Goal: Information Seeking & Learning: Learn about a topic

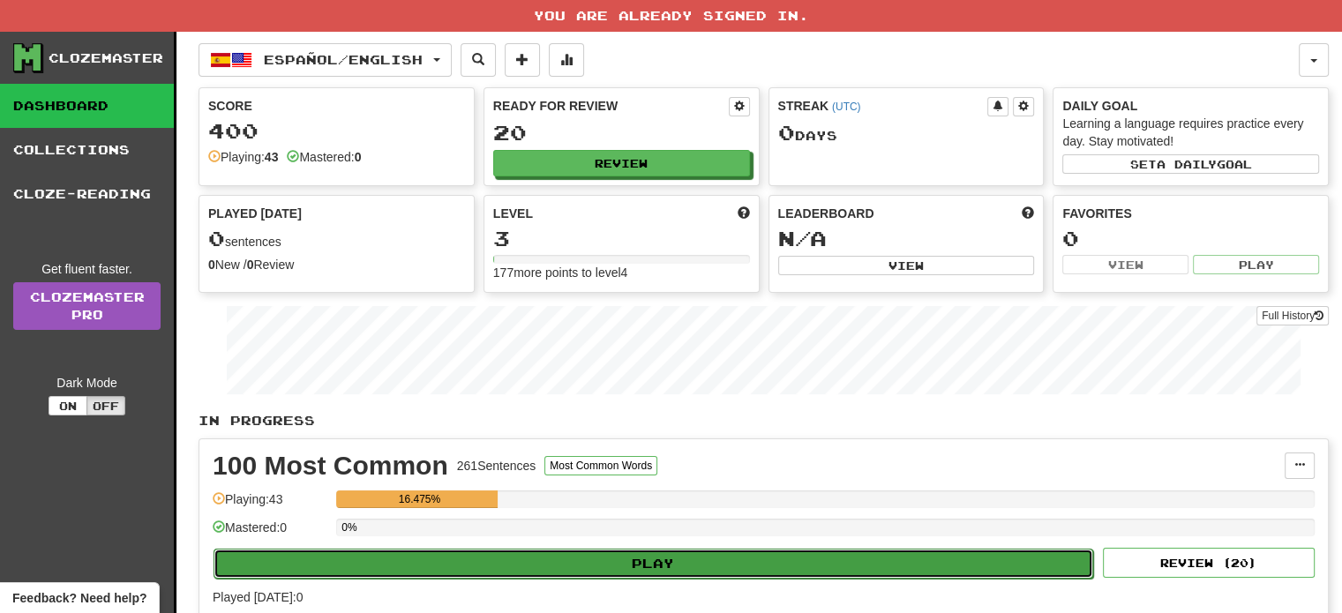
click at [767, 553] on button "Play" at bounding box center [652, 564] width 879 height 30
select select "**"
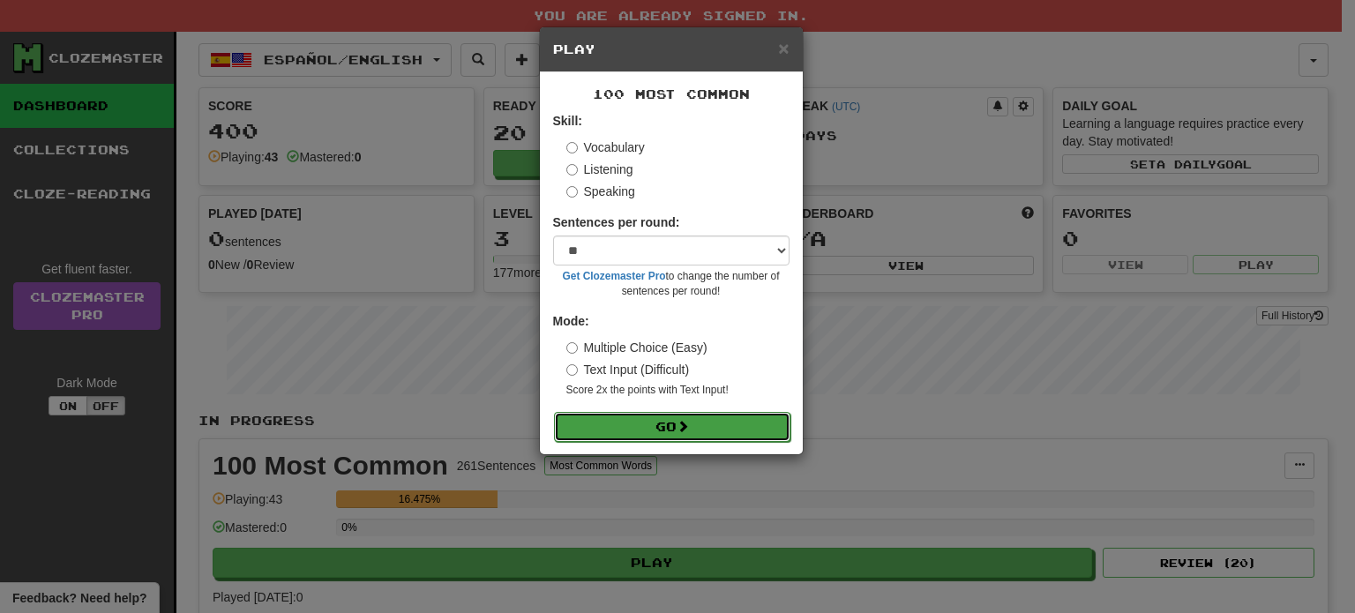
click at [677, 427] on button "Go" at bounding box center [672, 427] width 236 height 30
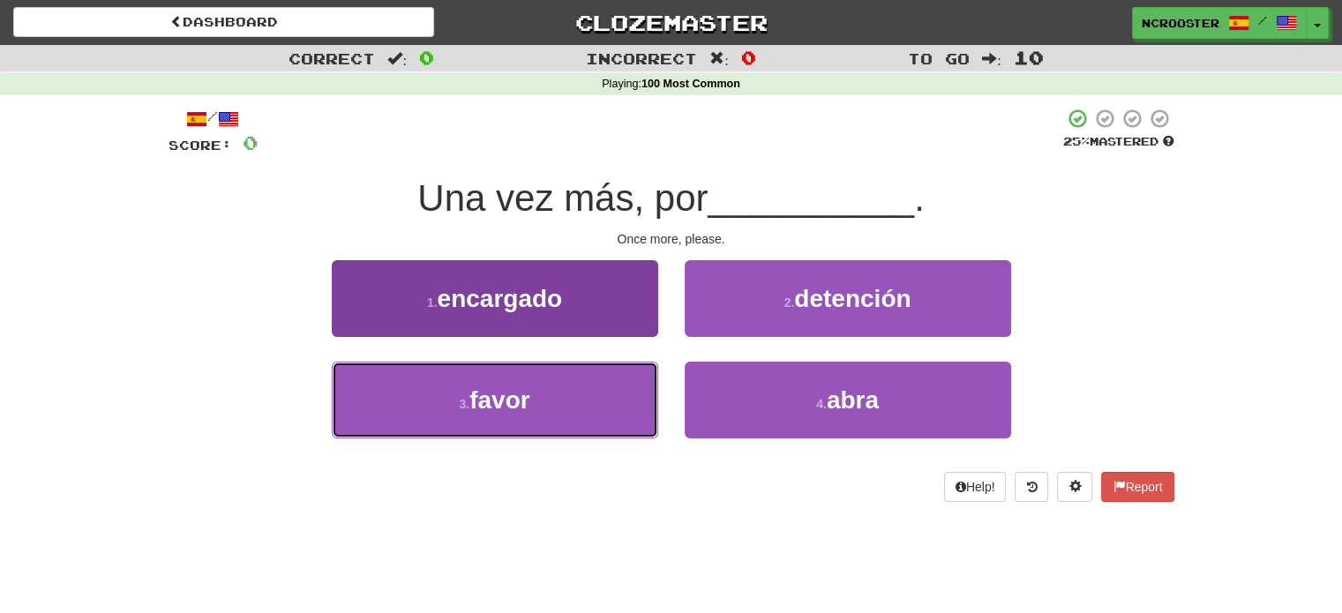
drag, startPoint x: 480, startPoint y: 384, endPoint x: 628, endPoint y: 408, distance: 150.2
click at [480, 384] on button "3 . favor" at bounding box center [495, 400] width 326 height 77
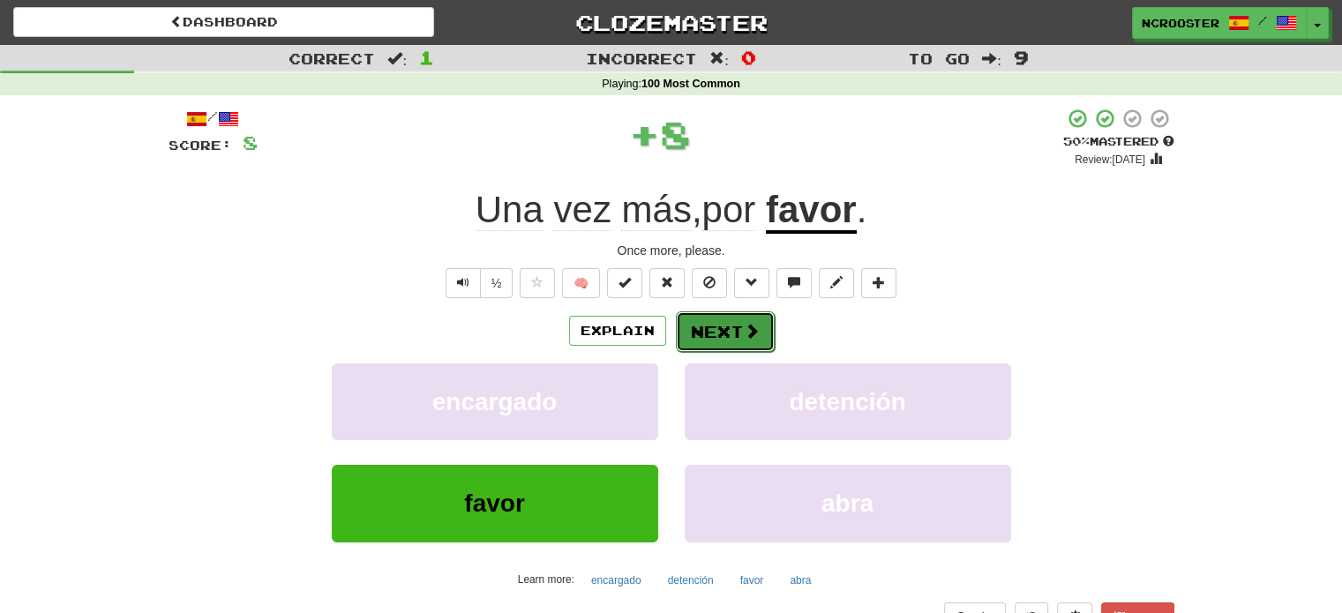
click at [706, 335] on button "Next" at bounding box center [725, 331] width 99 height 41
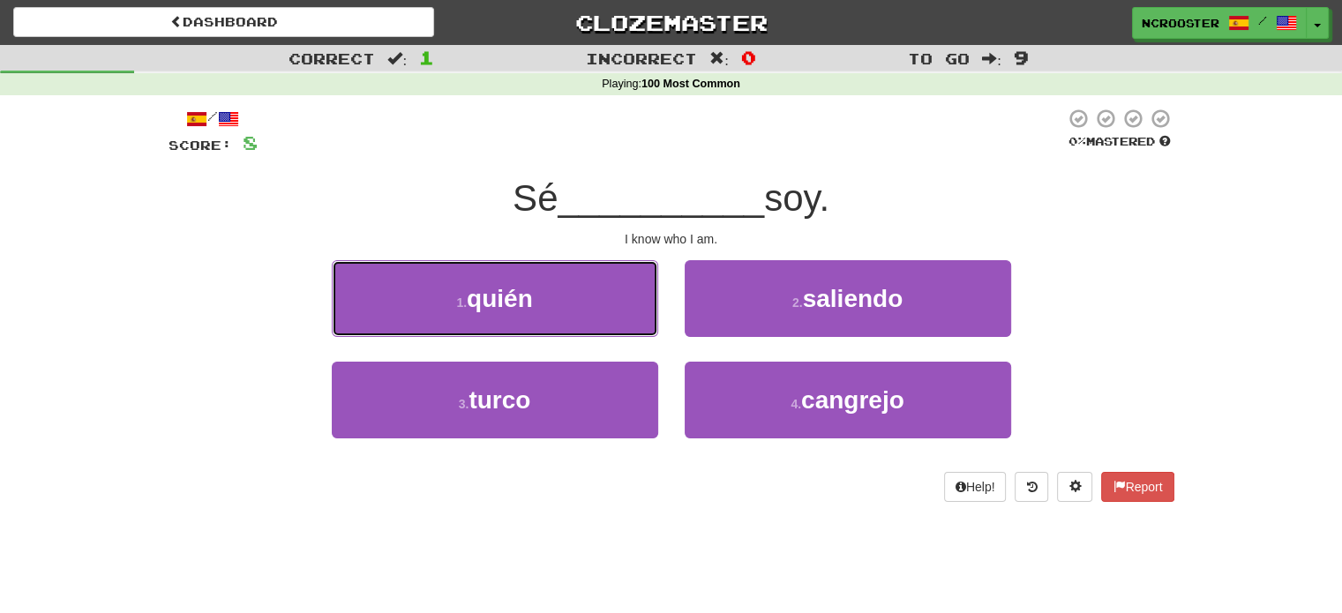
click at [543, 301] on button "1 . quién" at bounding box center [495, 298] width 326 height 77
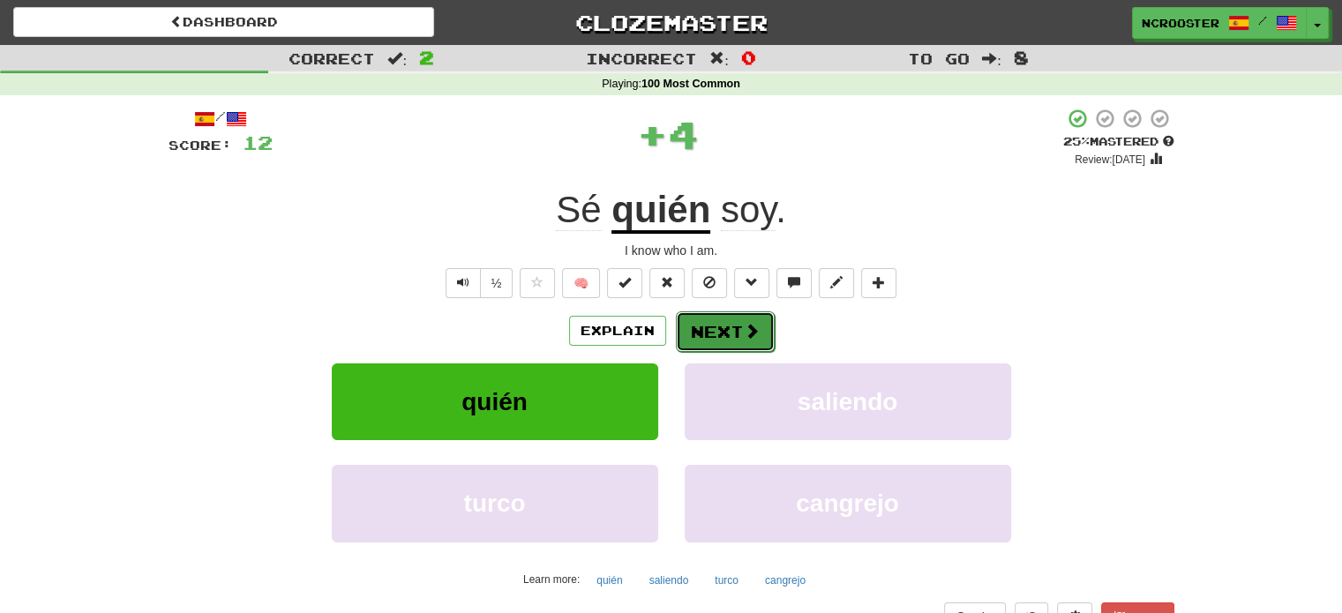
click at [715, 326] on button "Next" at bounding box center [725, 331] width 99 height 41
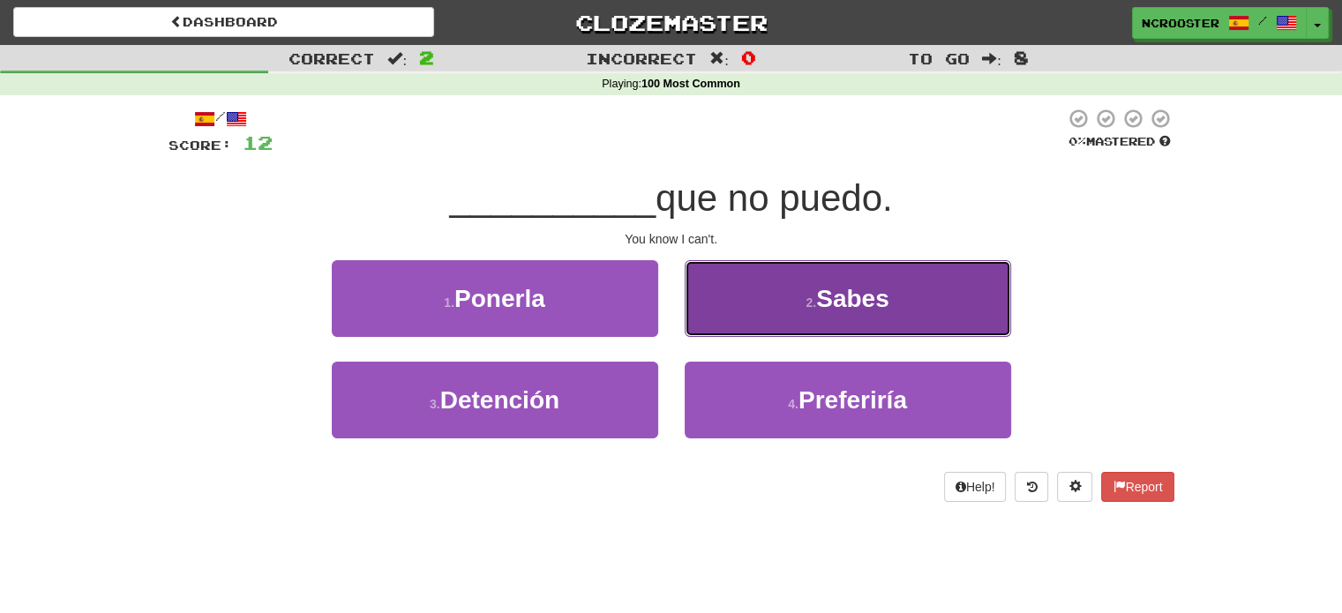
click at [872, 292] on span "Sabes" at bounding box center [852, 298] width 73 height 27
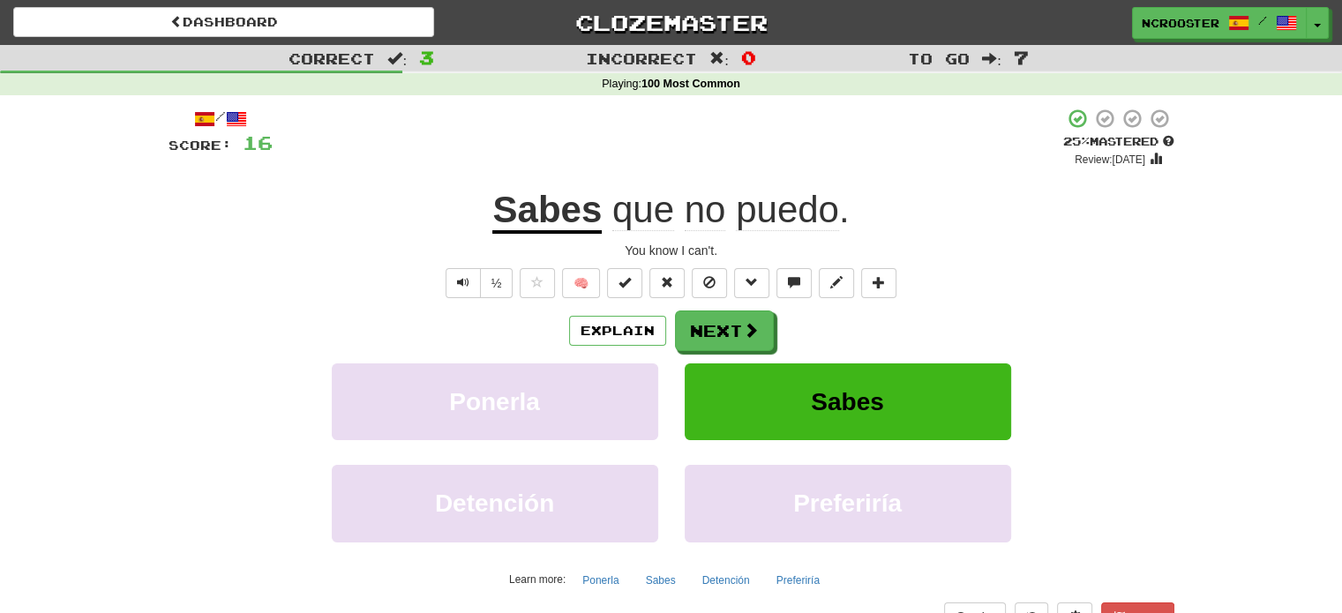
click at [978, 324] on div "Explain Next" at bounding box center [671, 331] width 1006 height 41
click at [735, 334] on button "Next" at bounding box center [725, 331] width 99 height 41
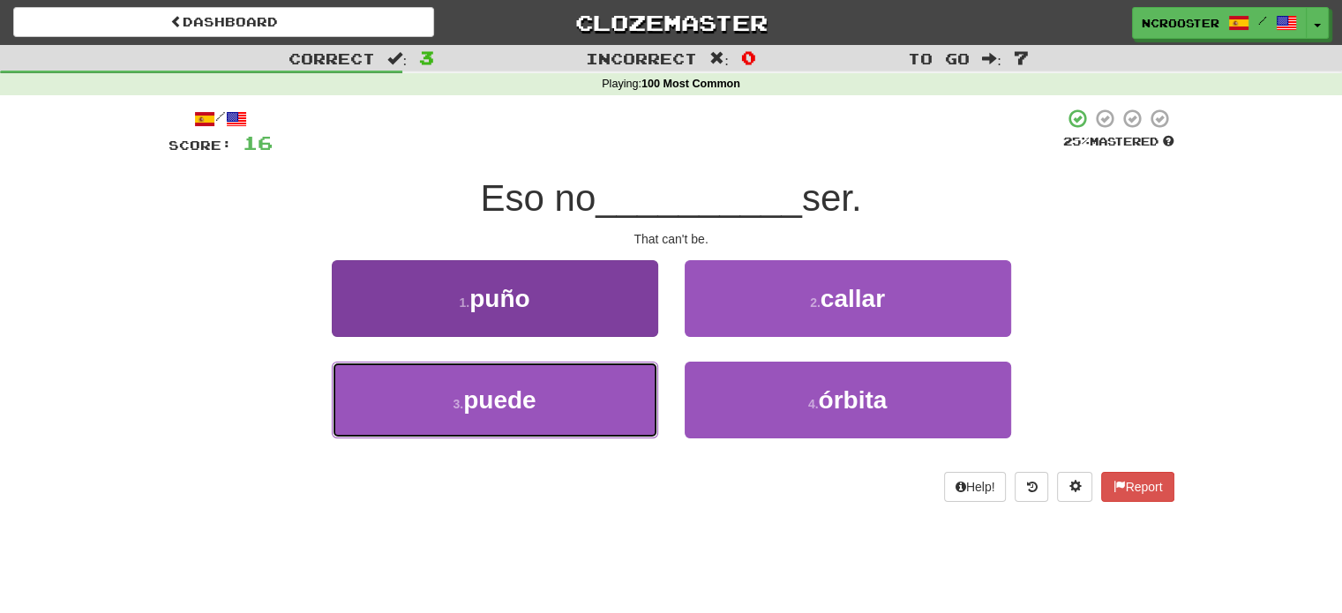
click at [540, 397] on button "3 . puede" at bounding box center [495, 400] width 326 height 77
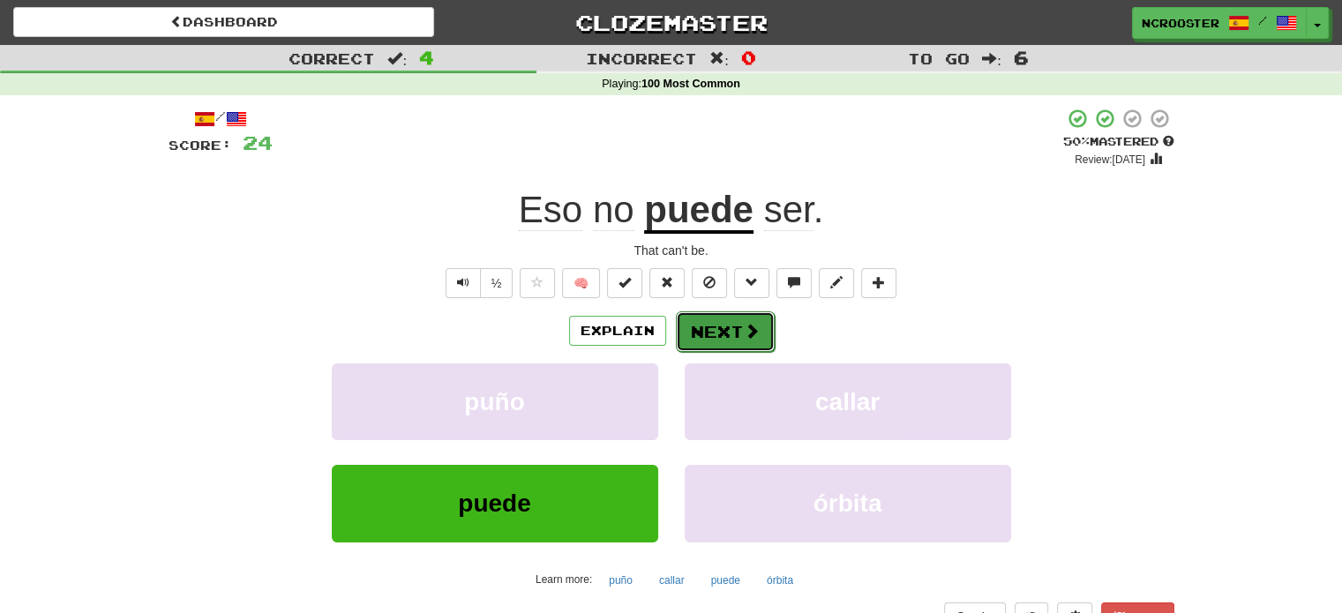
click at [744, 323] on span at bounding box center [752, 331] width 16 height 16
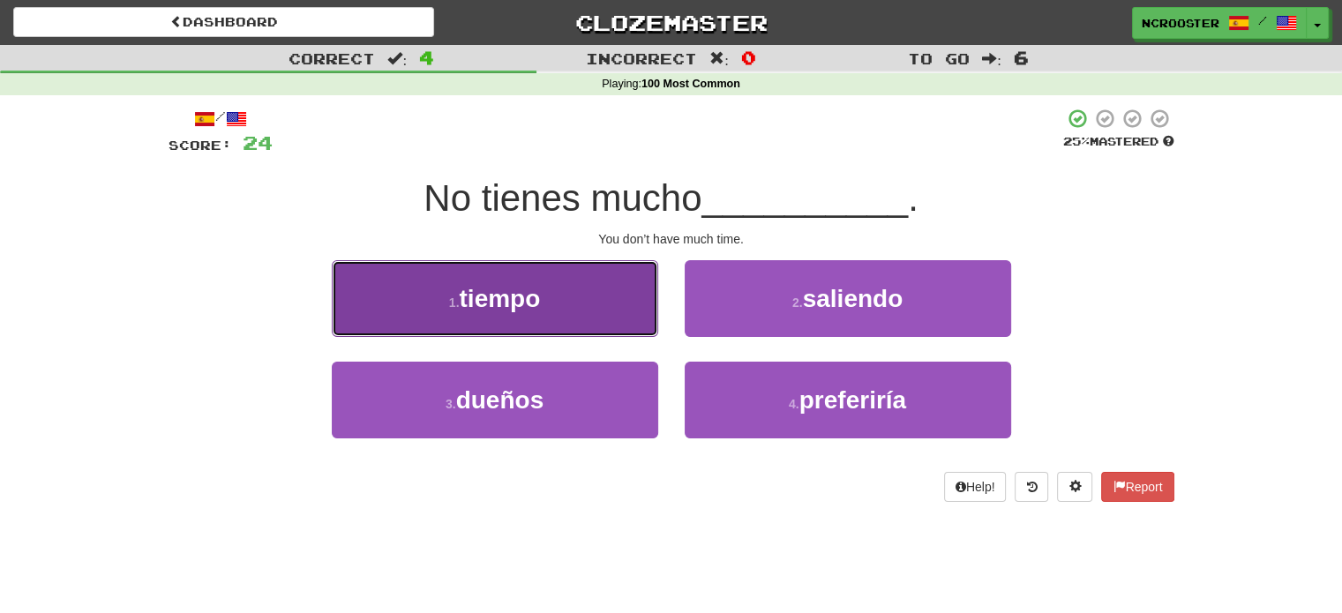
click at [567, 296] on button "1 . tiempo" at bounding box center [495, 298] width 326 height 77
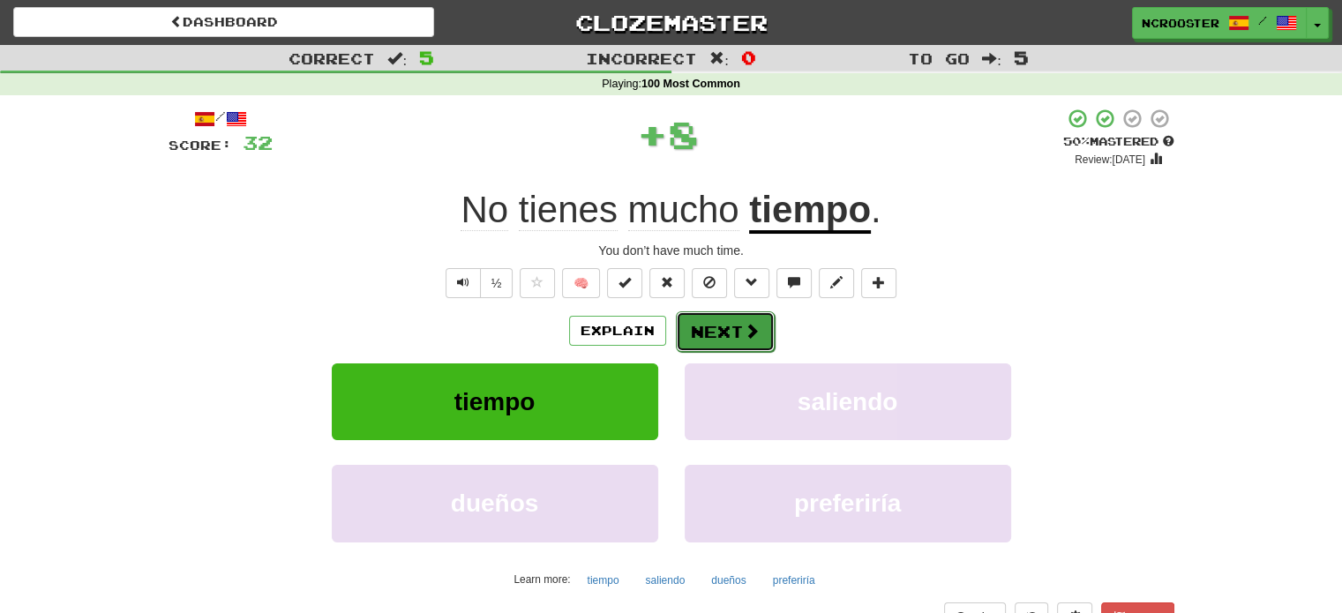
click at [723, 329] on button "Next" at bounding box center [725, 331] width 99 height 41
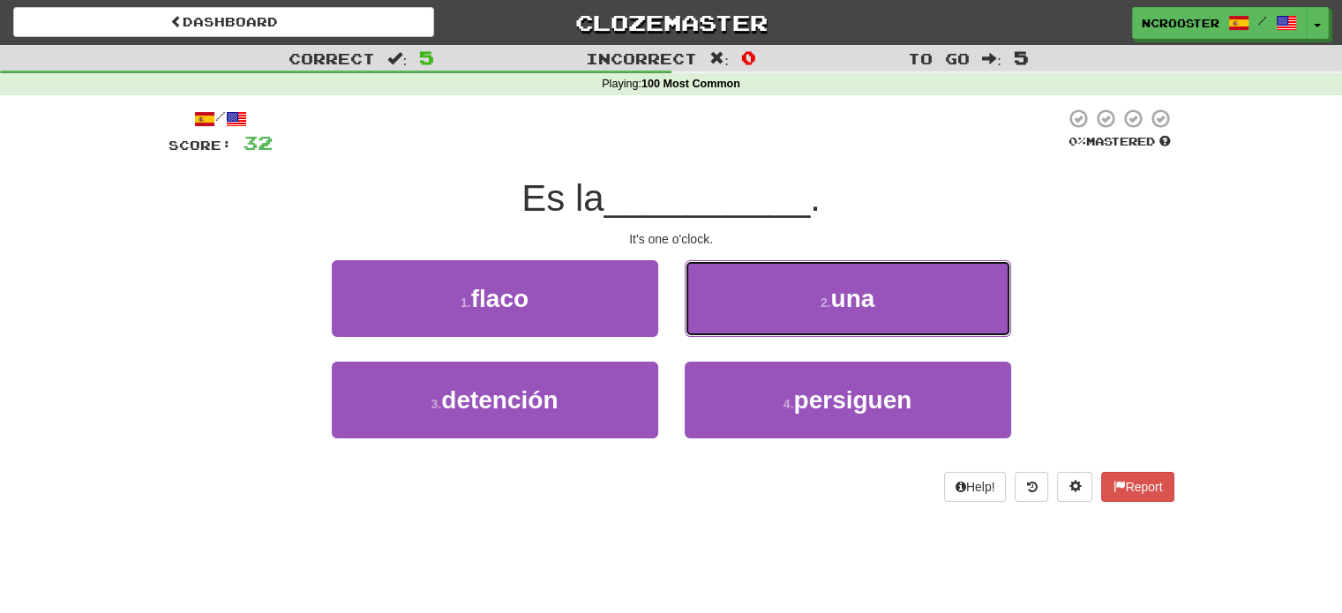
click at [815, 302] on button "2 . una" at bounding box center [848, 298] width 326 height 77
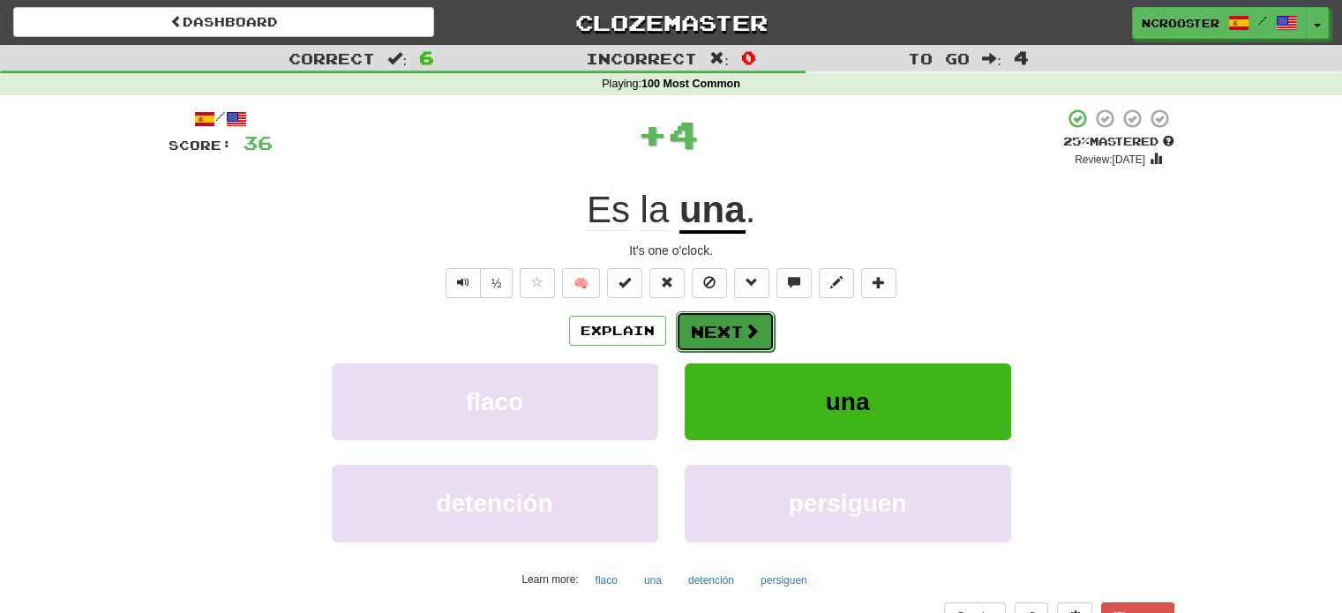
click at [735, 328] on button "Next" at bounding box center [725, 331] width 99 height 41
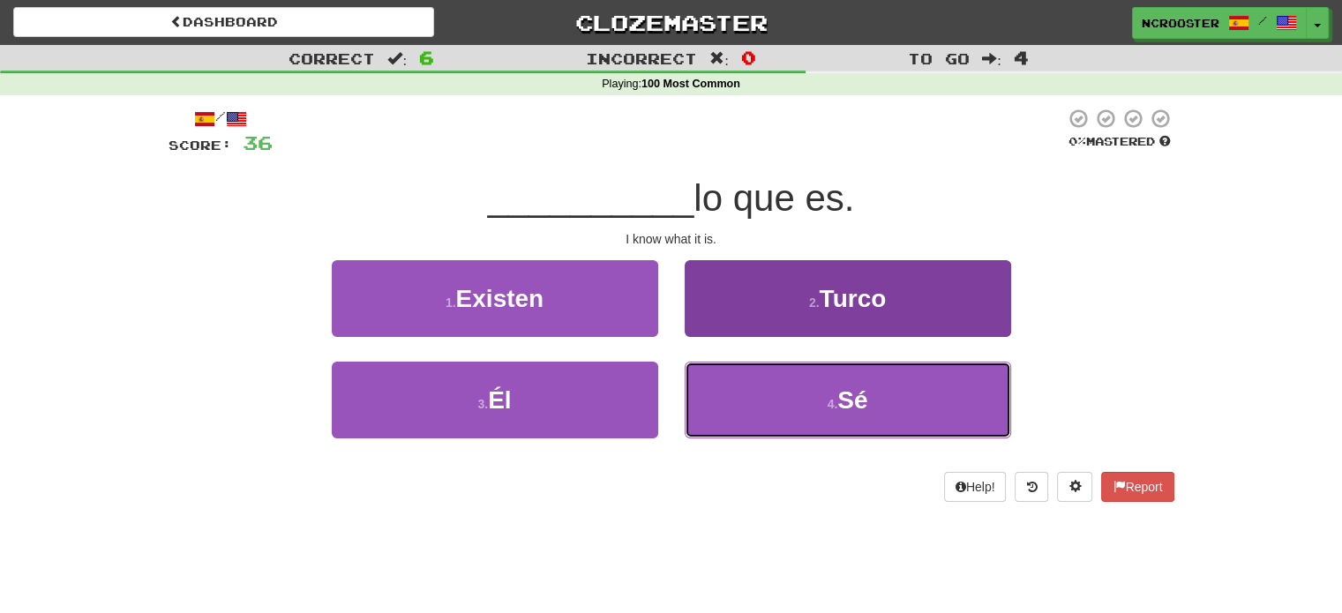
click at [789, 395] on button "4 . Sé" at bounding box center [848, 400] width 326 height 77
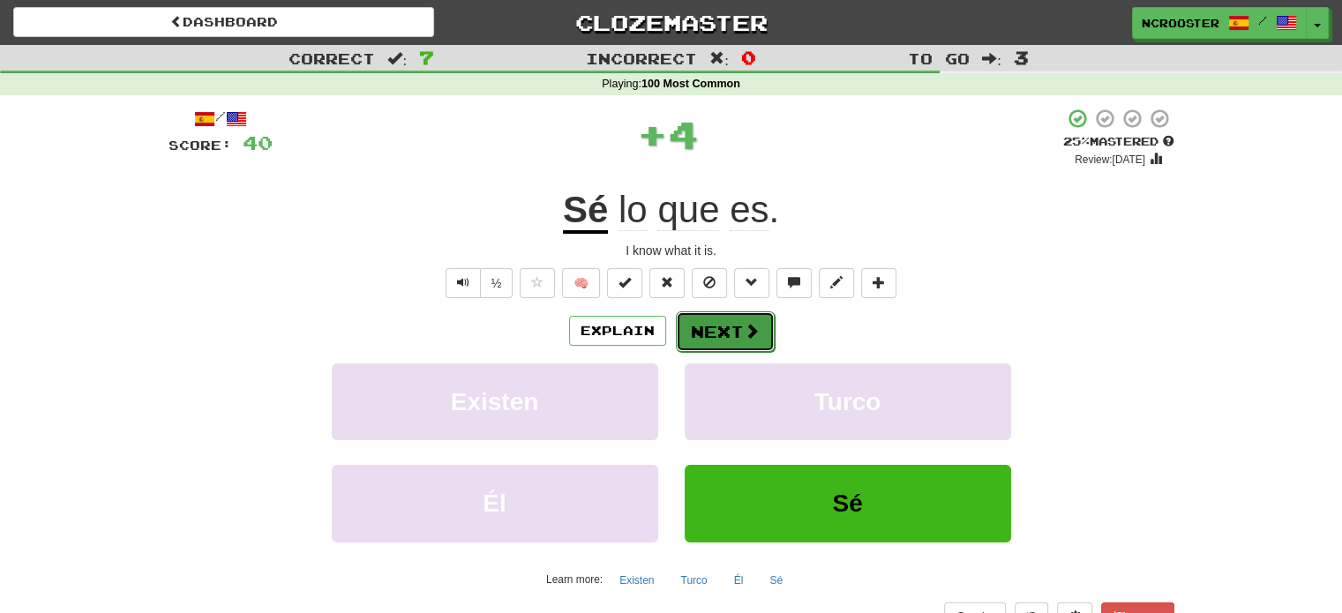
click at [718, 329] on button "Next" at bounding box center [725, 331] width 99 height 41
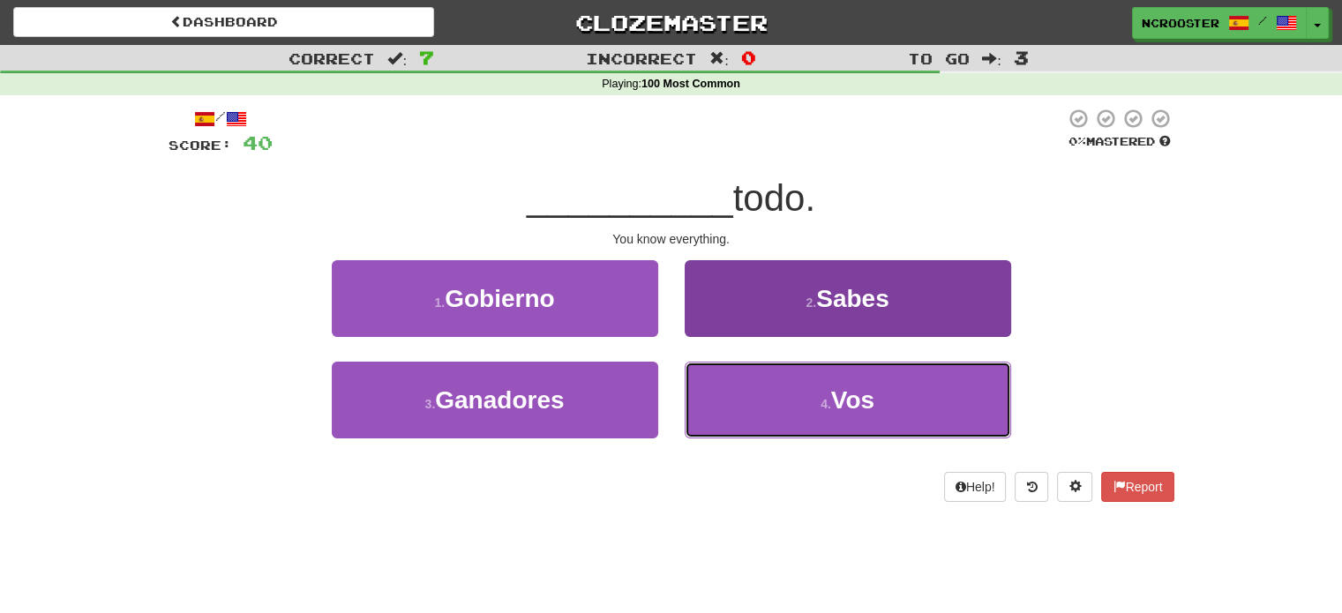
click at [777, 401] on button "4 . Vos" at bounding box center [848, 400] width 326 height 77
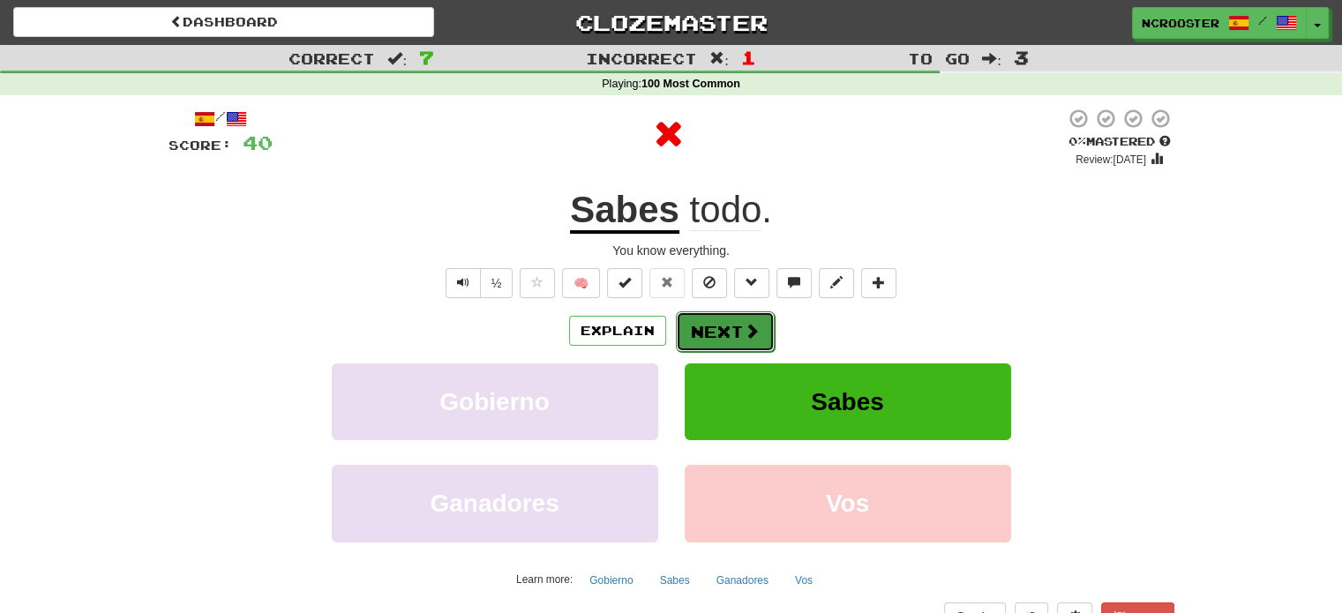
click at [706, 326] on button "Next" at bounding box center [725, 331] width 99 height 41
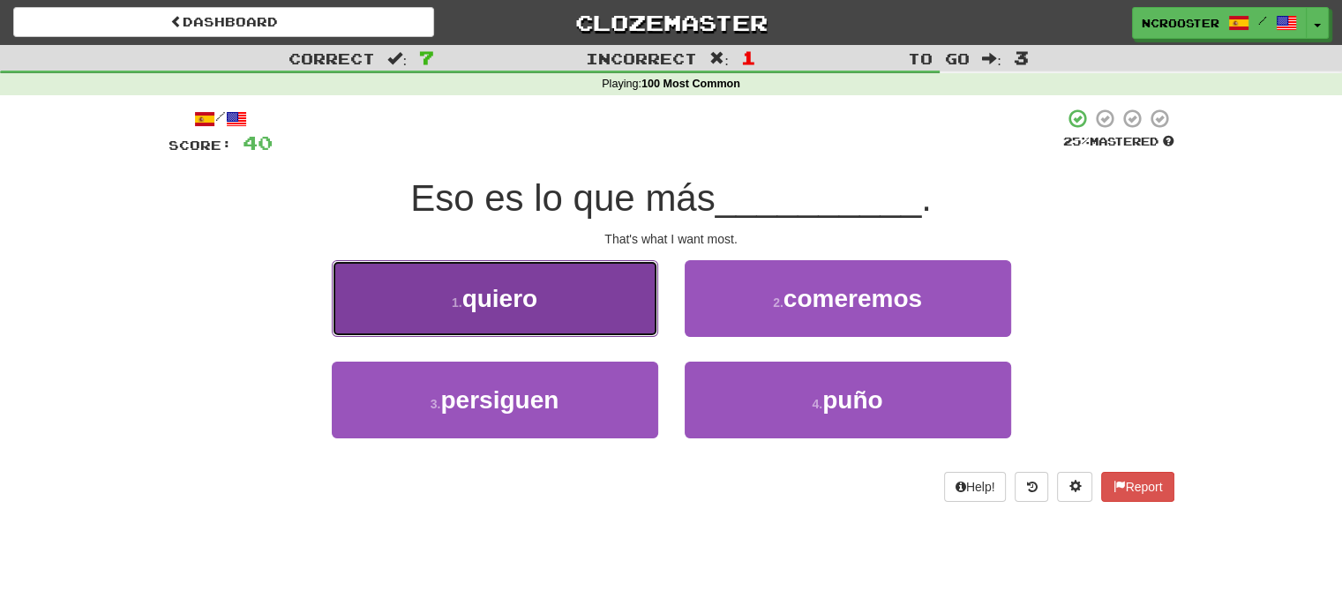
click at [554, 311] on button "1 . quiero" at bounding box center [495, 298] width 326 height 77
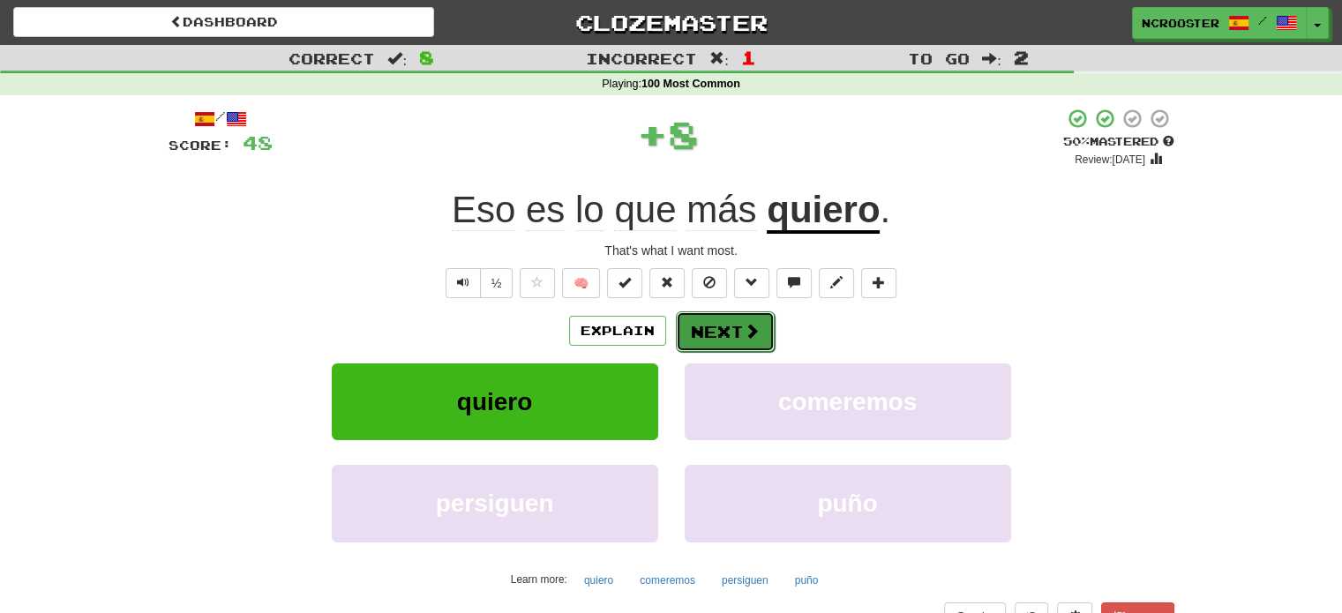
click at [756, 324] on span at bounding box center [752, 331] width 16 height 16
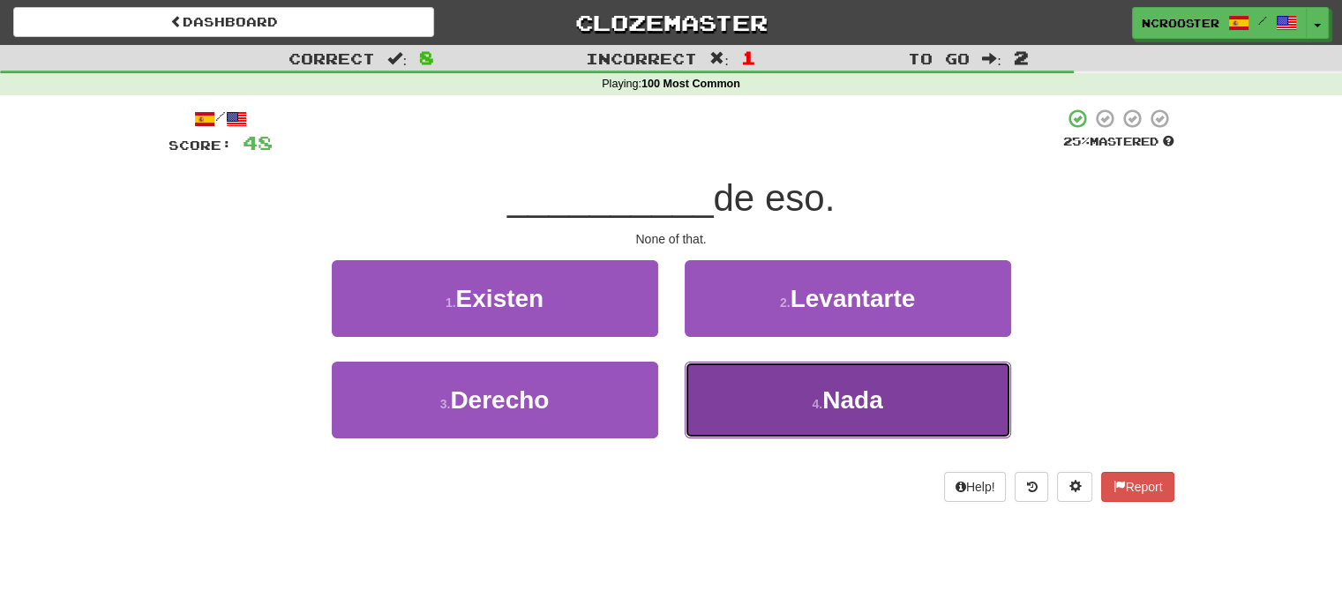
click at [812, 400] on small "4 ." at bounding box center [817, 404] width 11 height 14
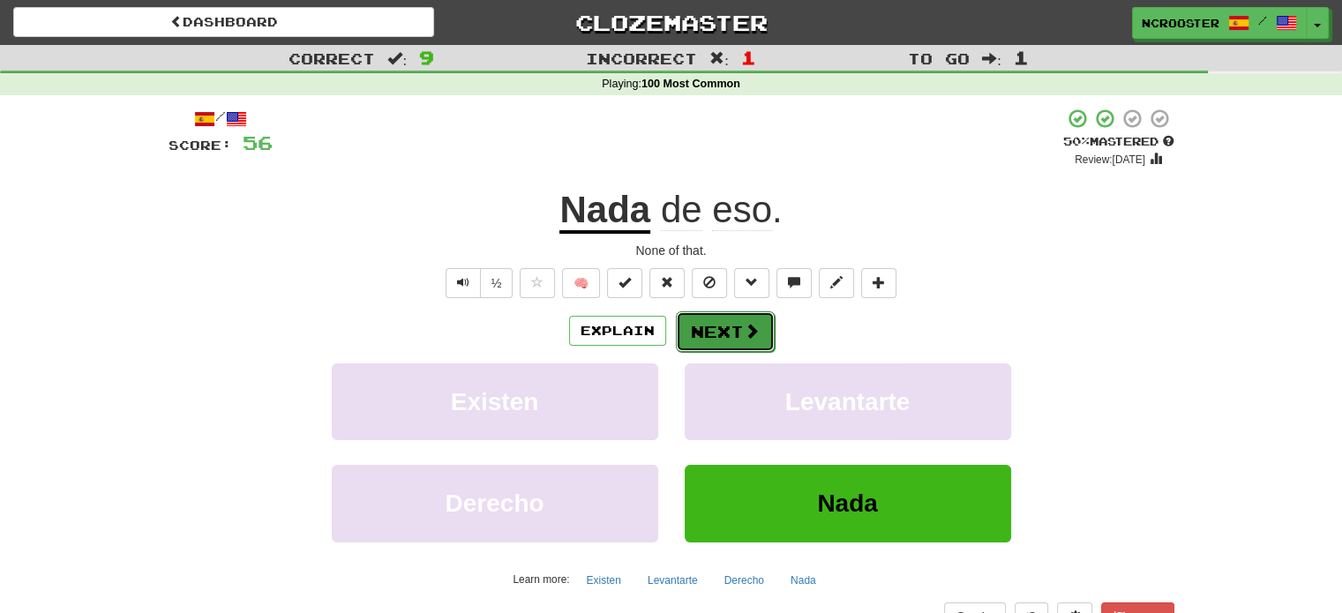
click at [719, 316] on button "Next" at bounding box center [725, 331] width 99 height 41
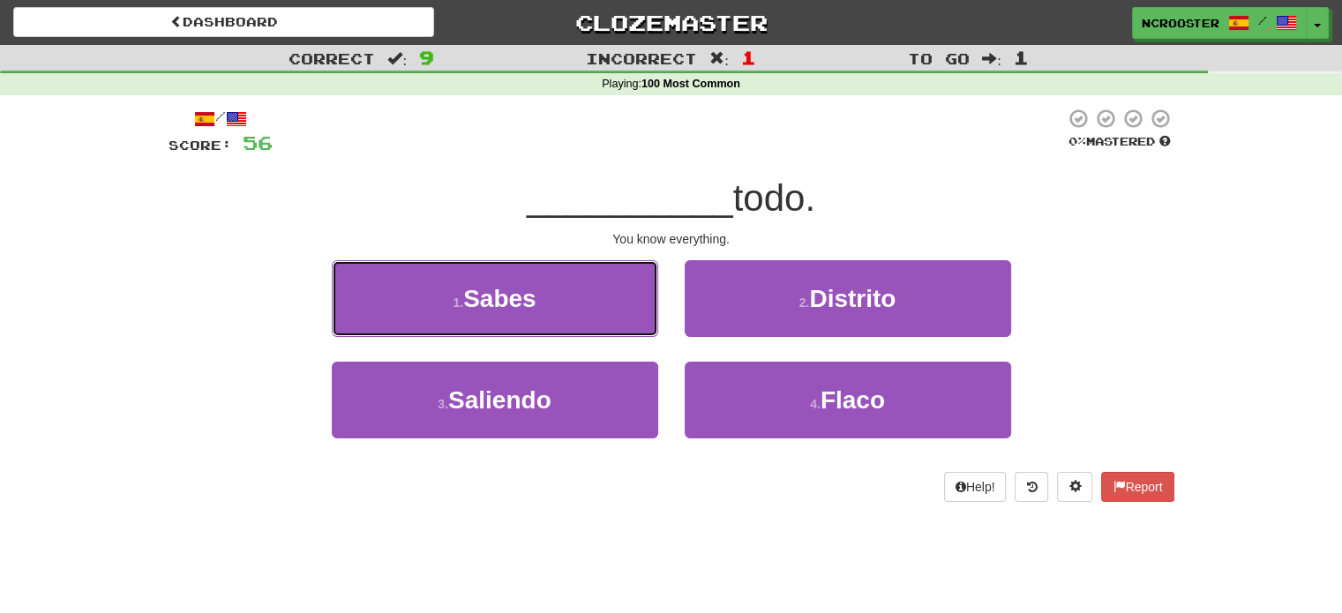
click at [554, 298] on button "1 . Sabes" at bounding box center [495, 298] width 326 height 77
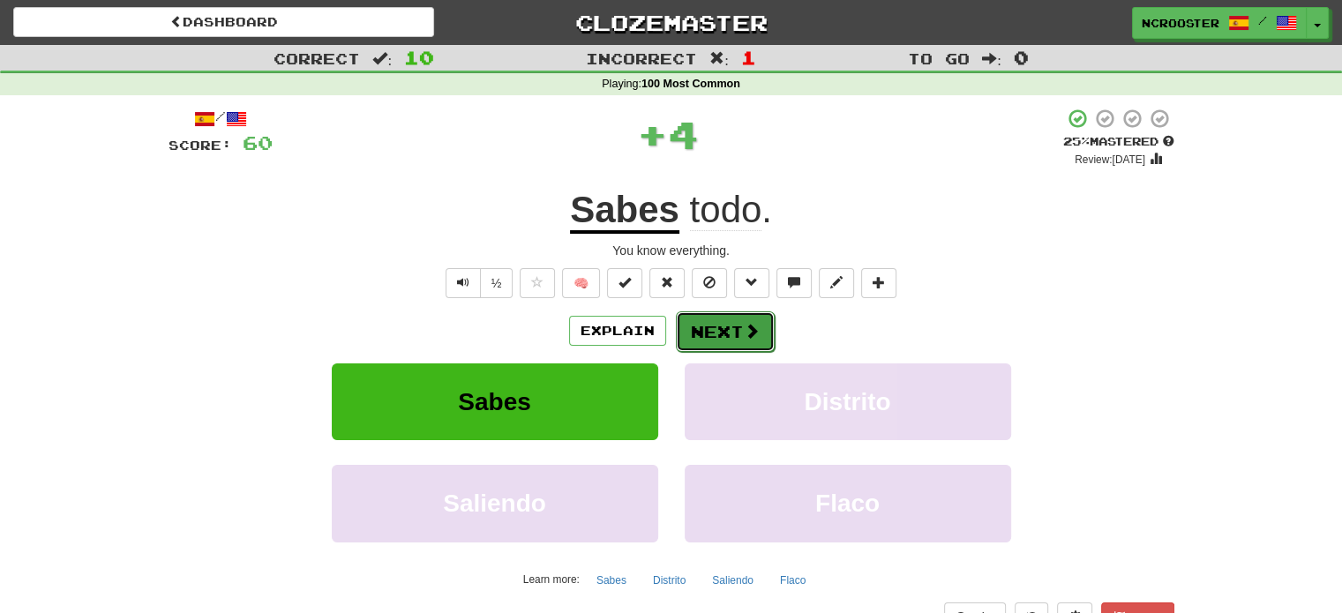
click at [730, 341] on button "Next" at bounding box center [725, 331] width 99 height 41
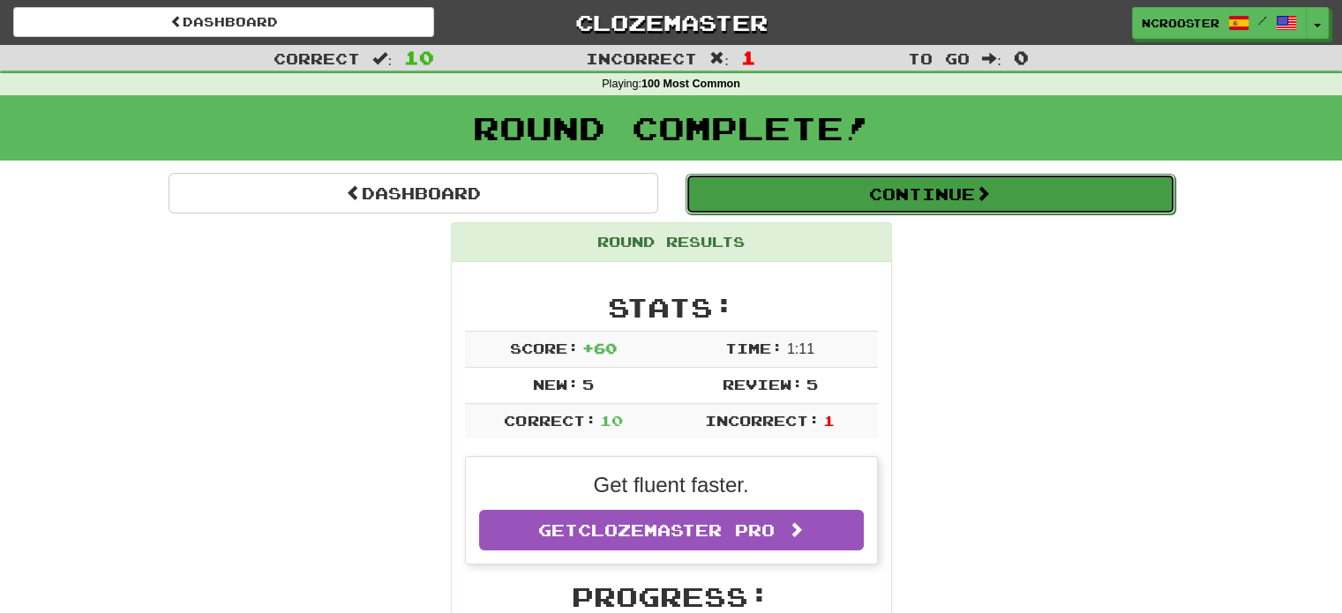
click at [966, 176] on button "Continue" at bounding box center [930, 194] width 490 height 41
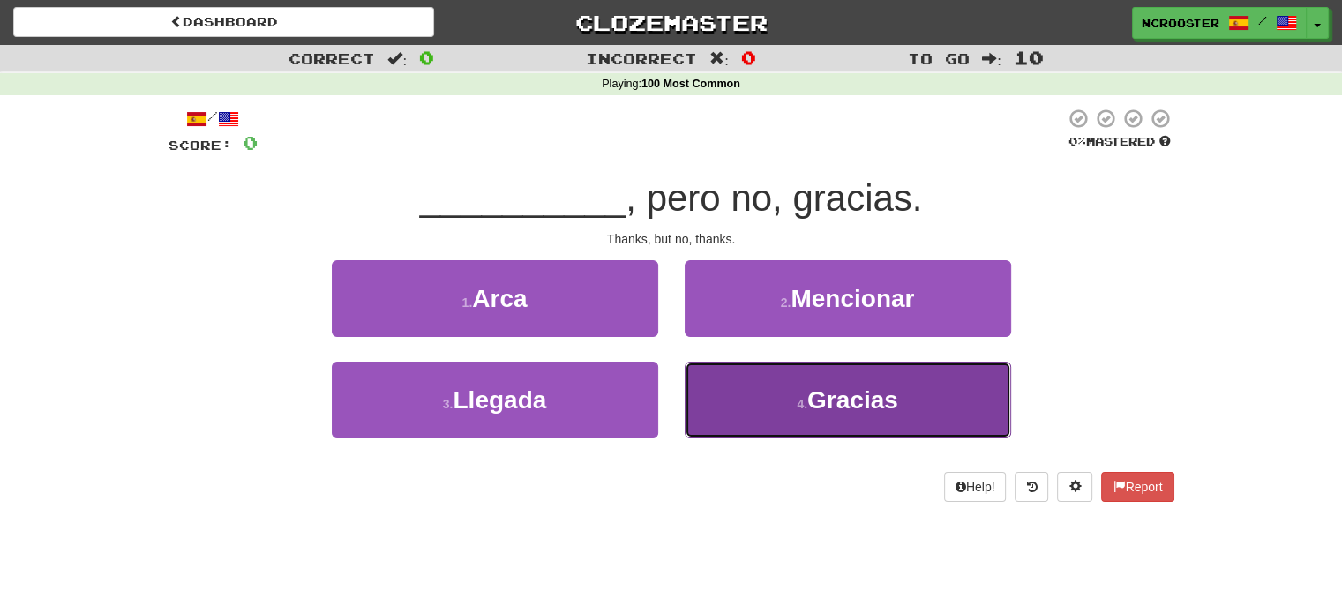
click at [782, 391] on button "4 . Gracias" at bounding box center [848, 400] width 326 height 77
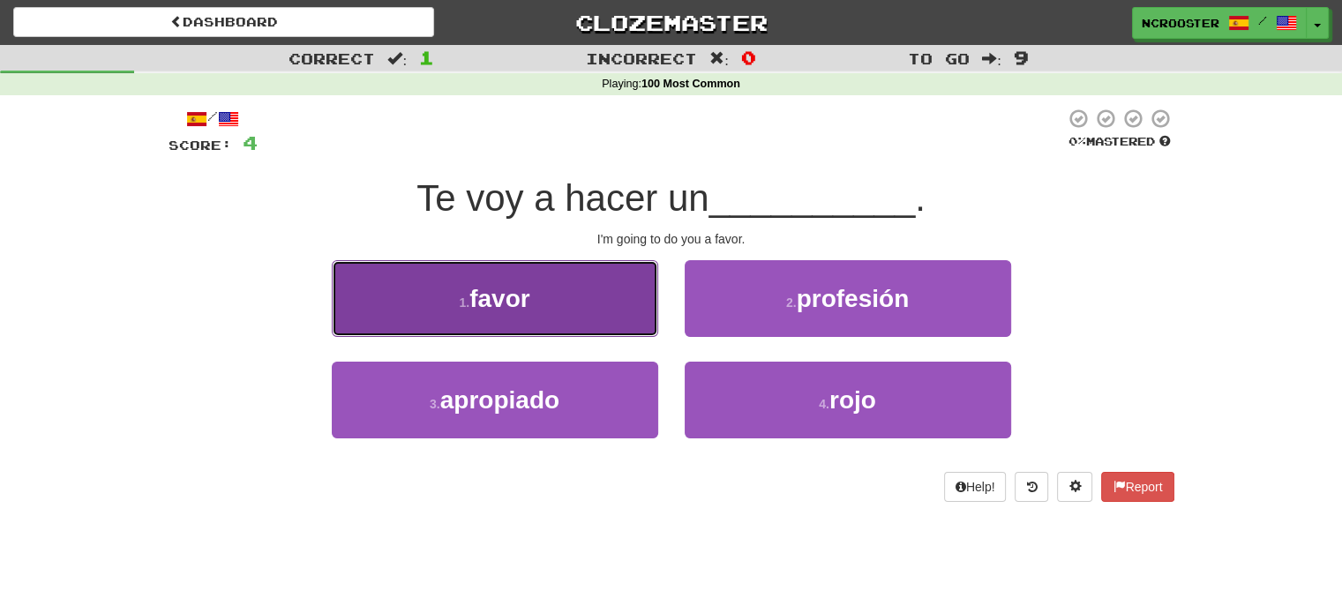
click at [588, 291] on button "1 . favor" at bounding box center [495, 298] width 326 height 77
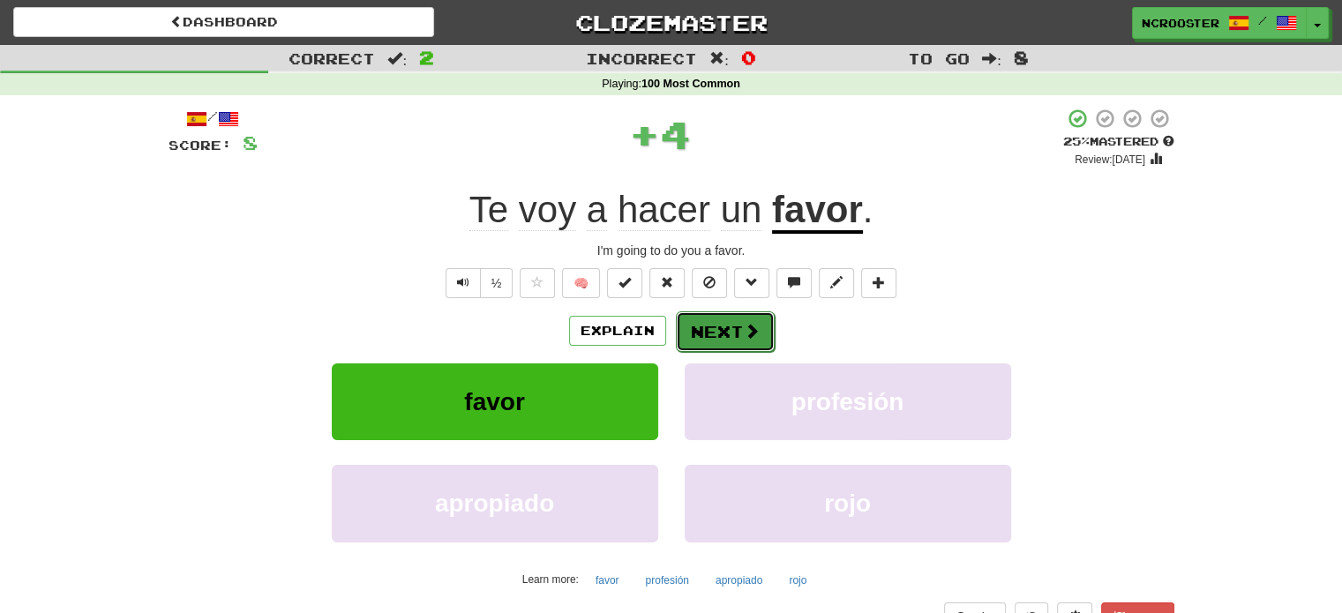
click at [747, 339] on span at bounding box center [752, 331] width 16 height 16
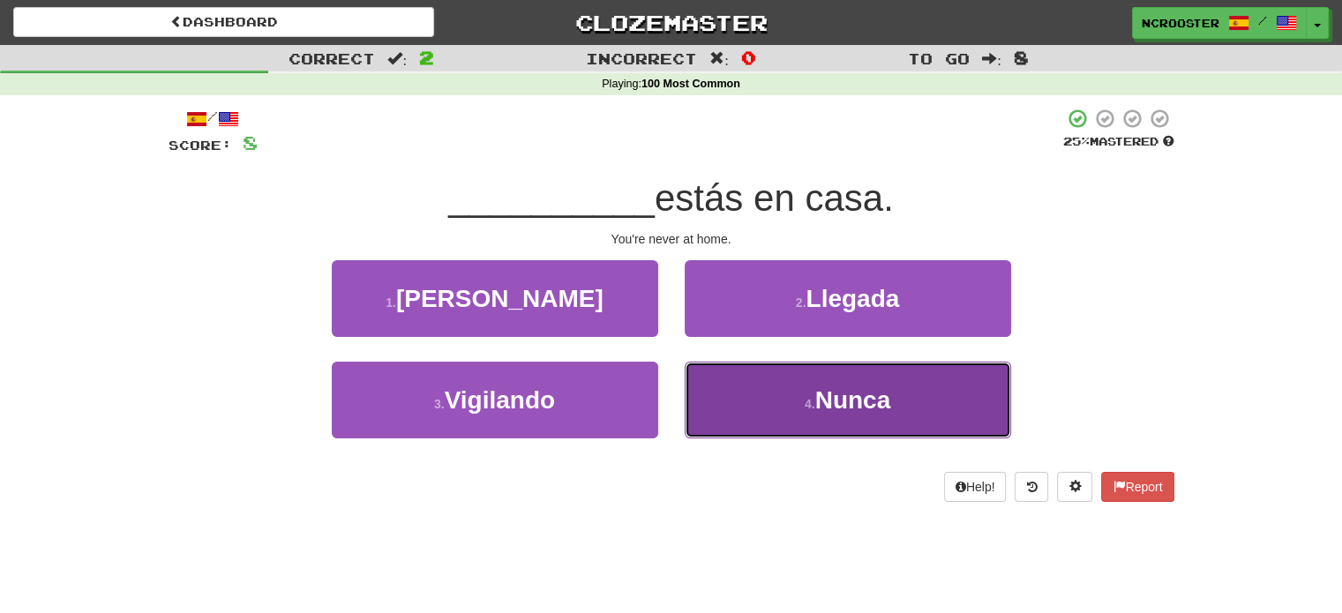
click at [827, 409] on span "Nunca" at bounding box center [853, 399] width 76 height 27
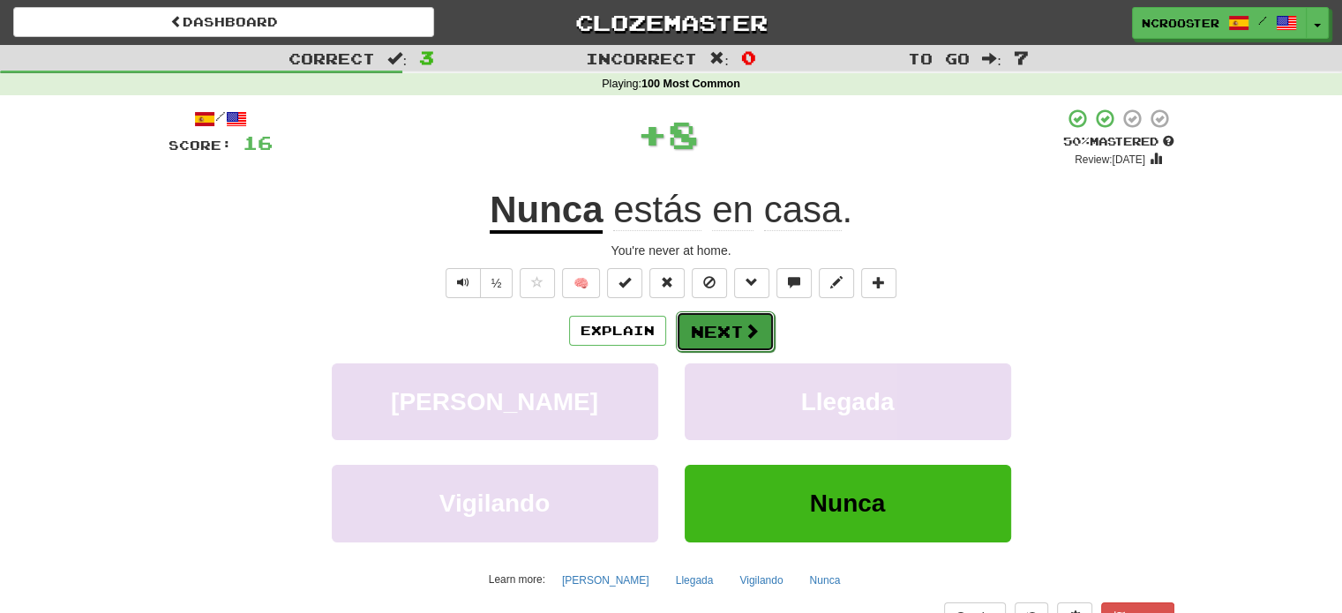
click at [712, 326] on button "Next" at bounding box center [725, 331] width 99 height 41
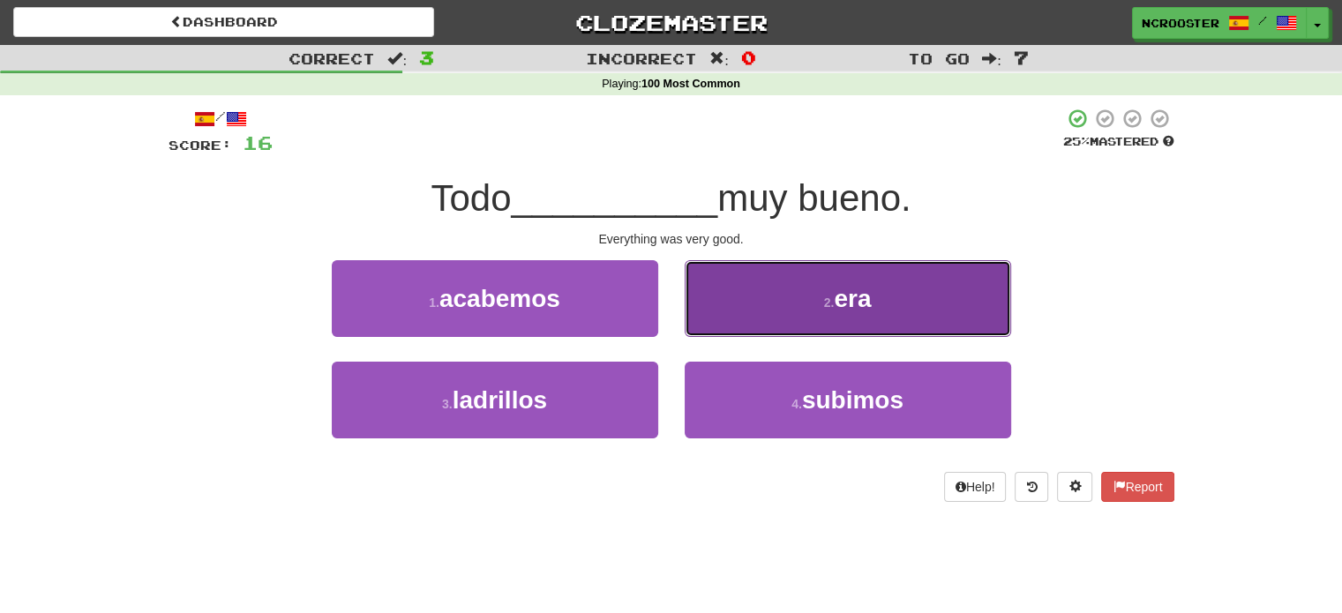
click at [844, 285] on span "era" at bounding box center [852, 298] width 37 height 27
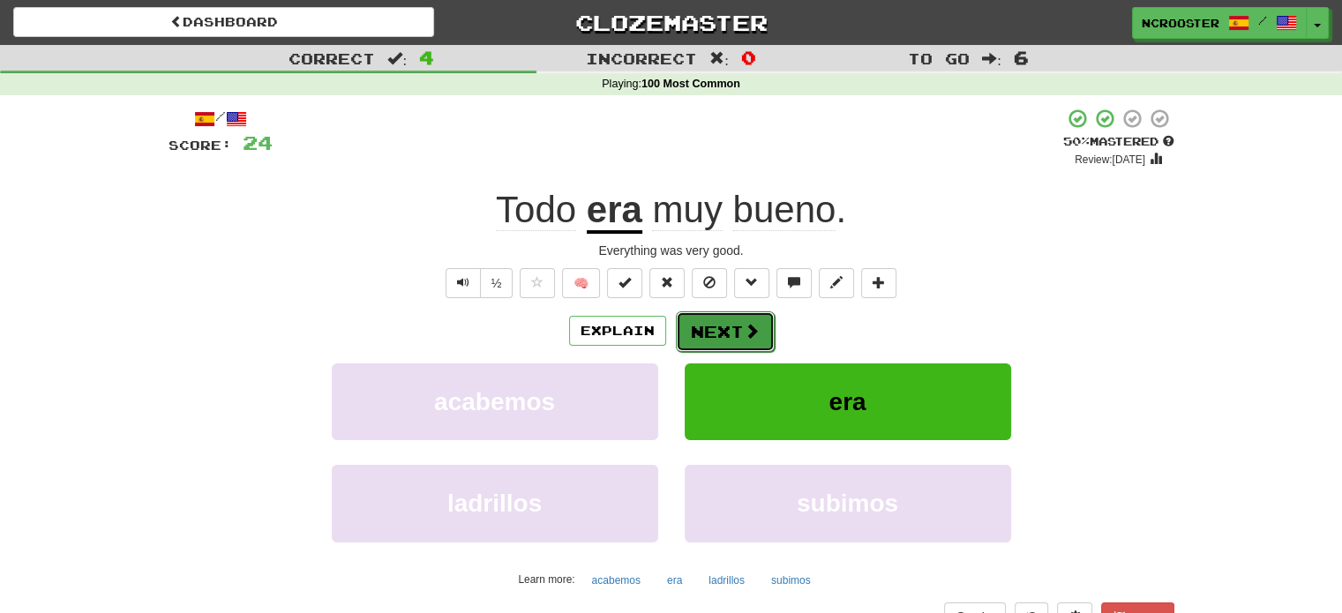
click at [734, 325] on button "Next" at bounding box center [725, 331] width 99 height 41
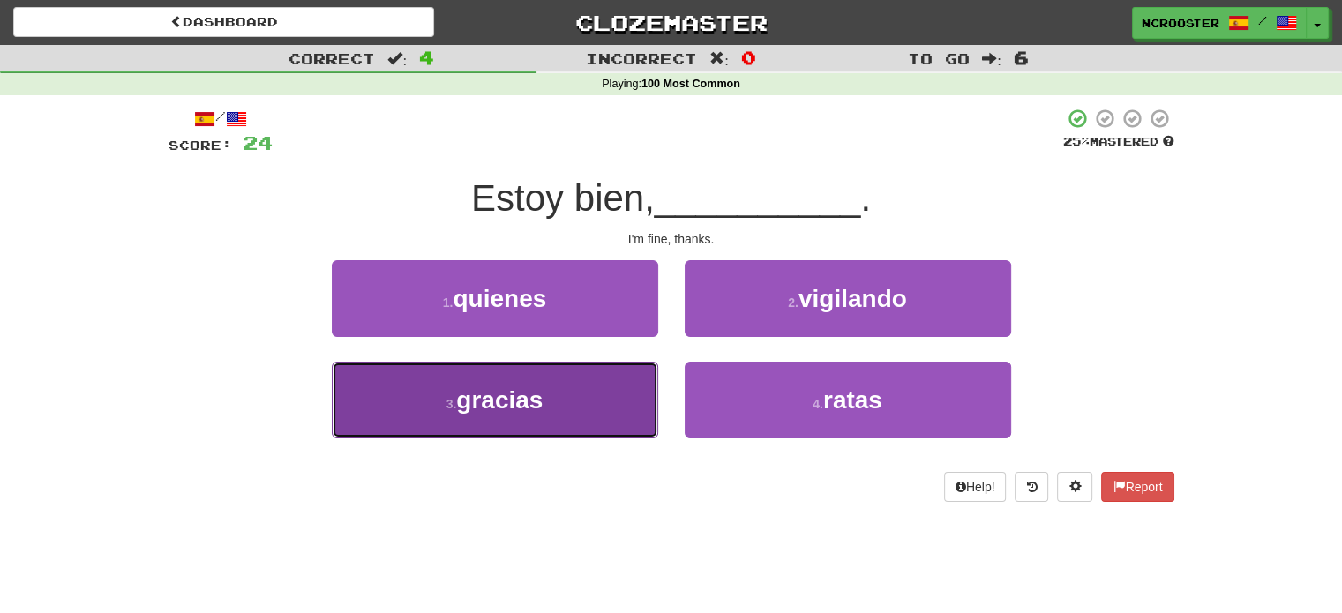
click at [564, 395] on button "3 . gracias" at bounding box center [495, 400] width 326 height 77
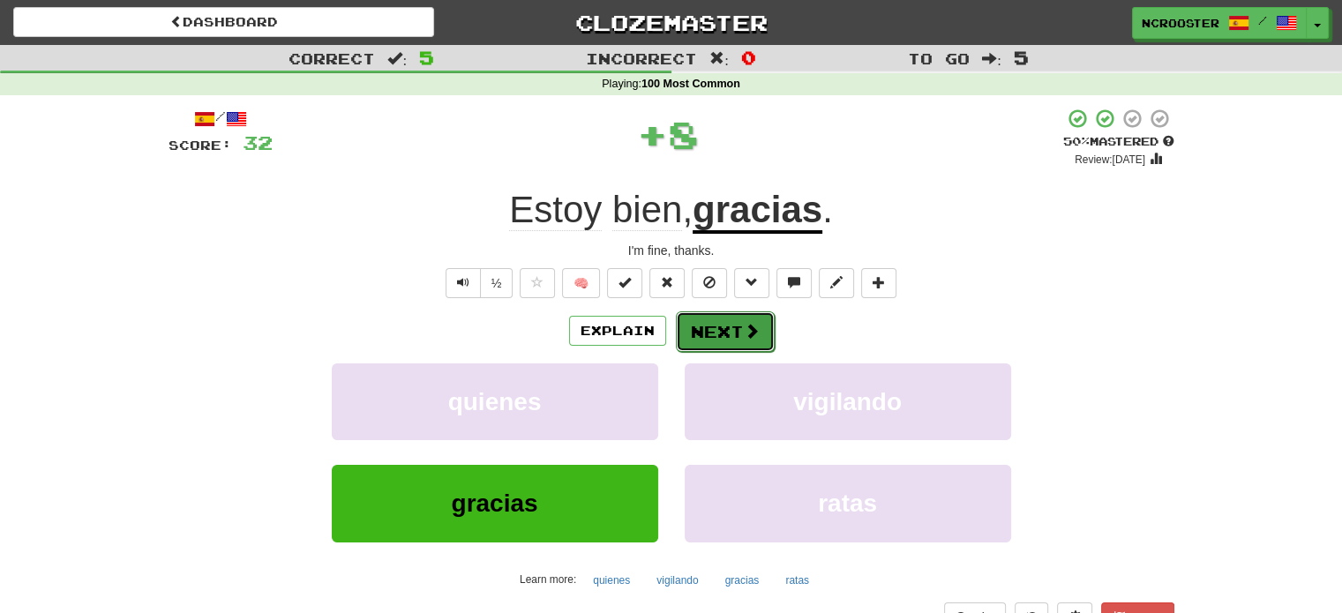
click at [708, 328] on button "Next" at bounding box center [725, 331] width 99 height 41
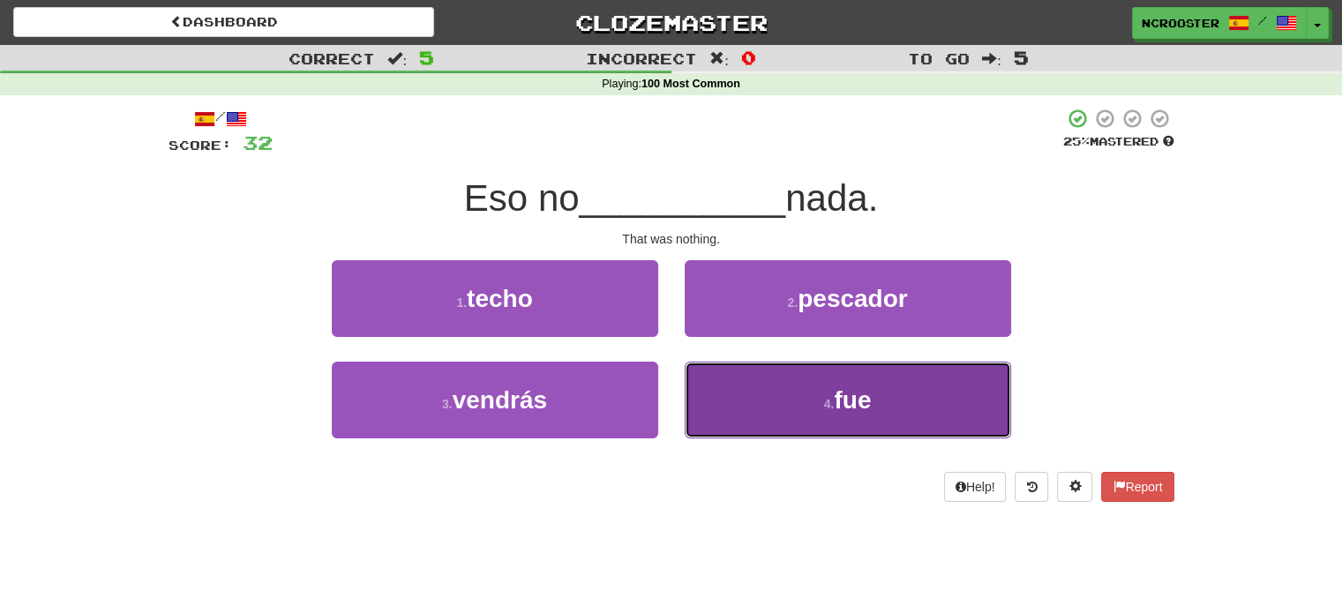
click at [882, 411] on button "4 . fue" at bounding box center [848, 400] width 326 height 77
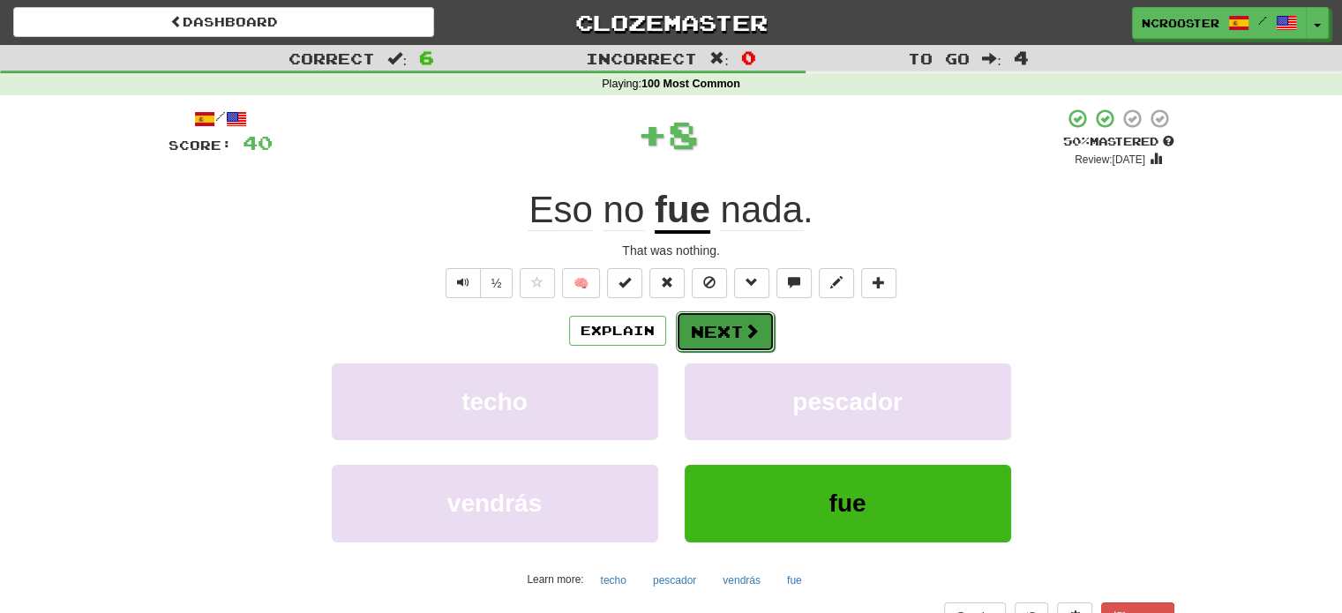
click at [730, 338] on button "Next" at bounding box center [725, 331] width 99 height 41
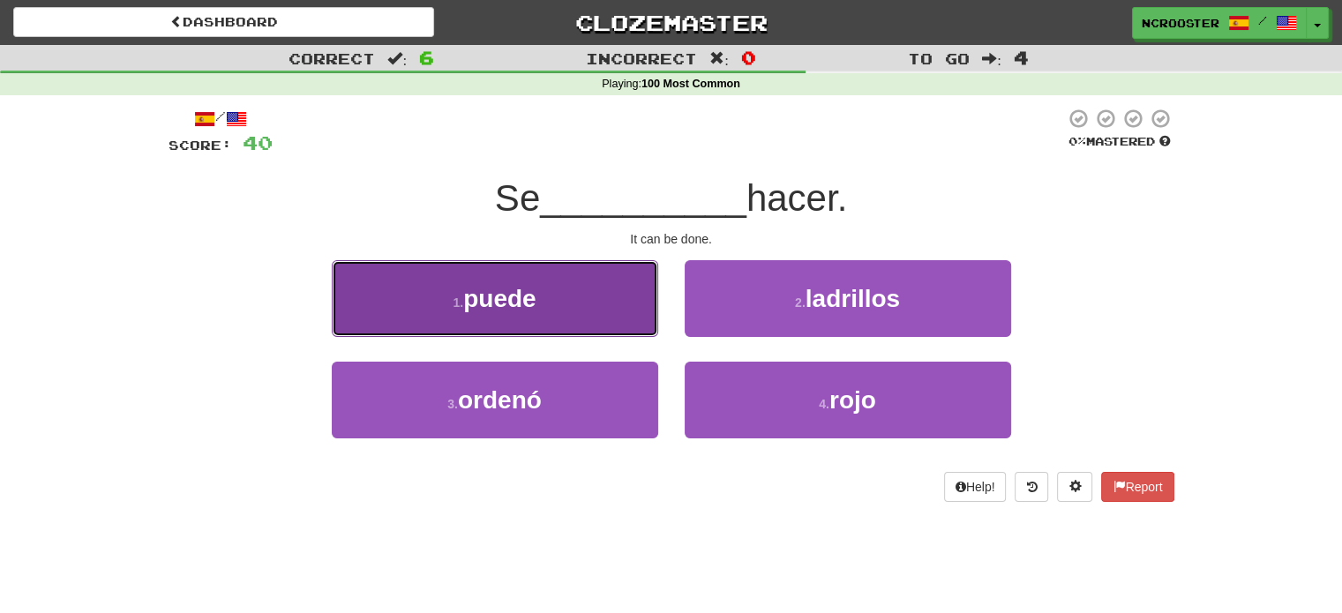
click at [546, 303] on button "1 . puede" at bounding box center [495, 298] width 326 height 77
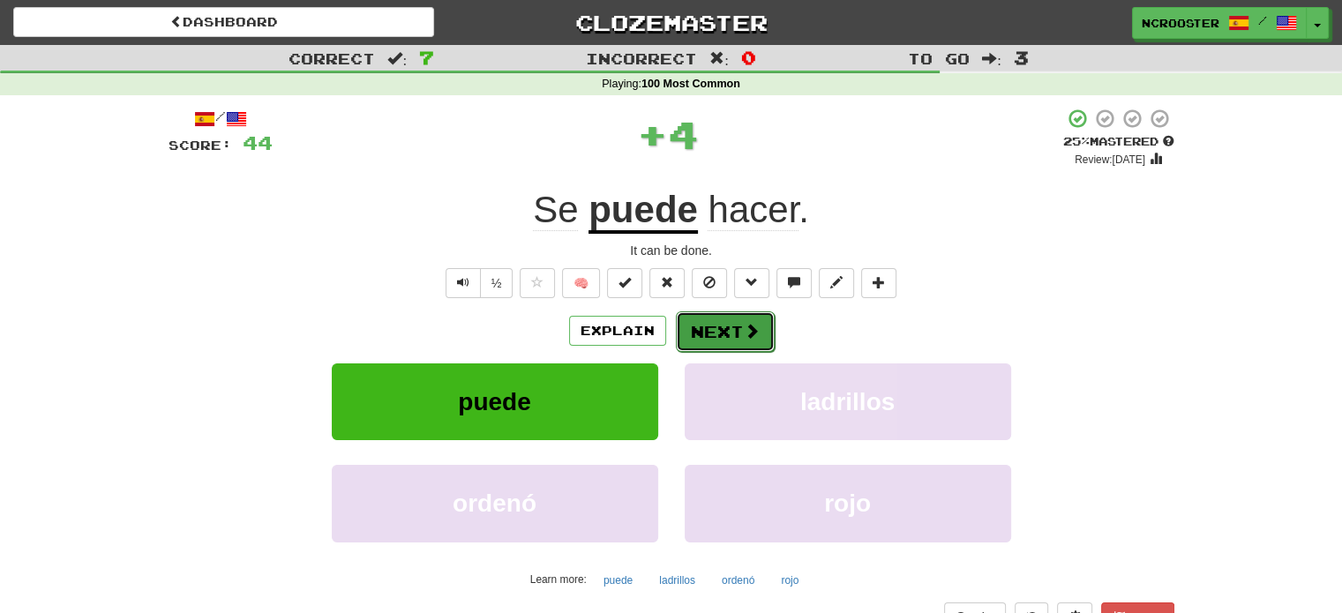
click at [723, 337] on button "Next" at bounding box center [725, 331] width 99 height 41
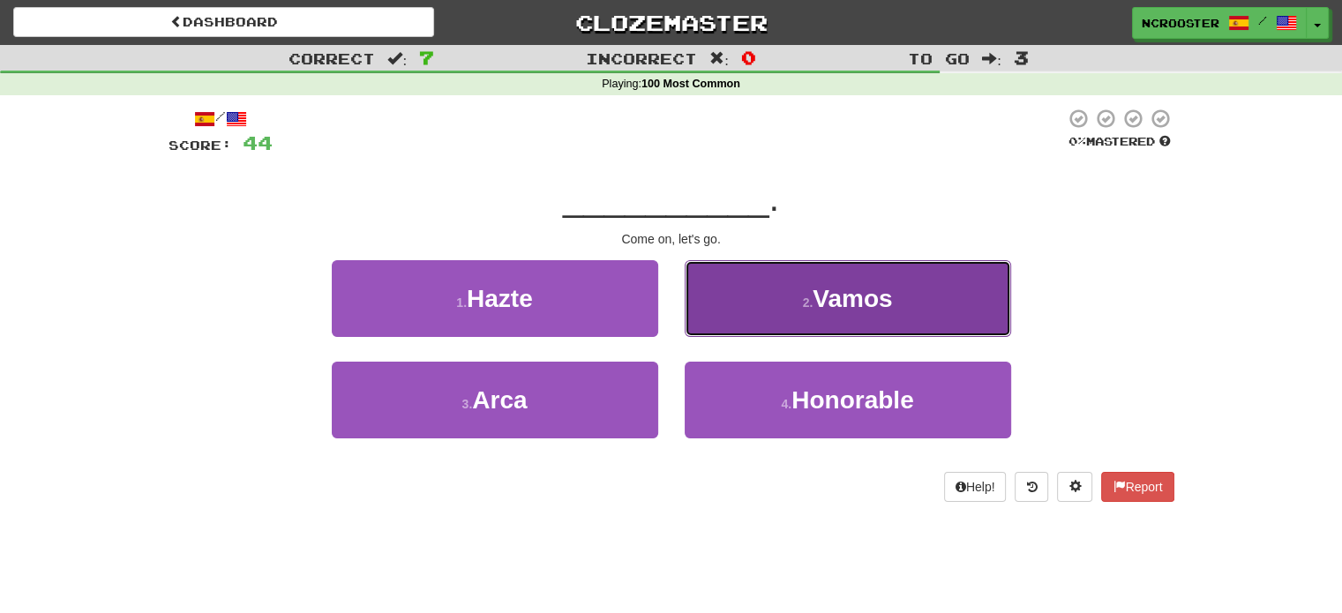
click at [857, 303] on span "Vamos" at bounding box center [851, 298] width 79 height 27
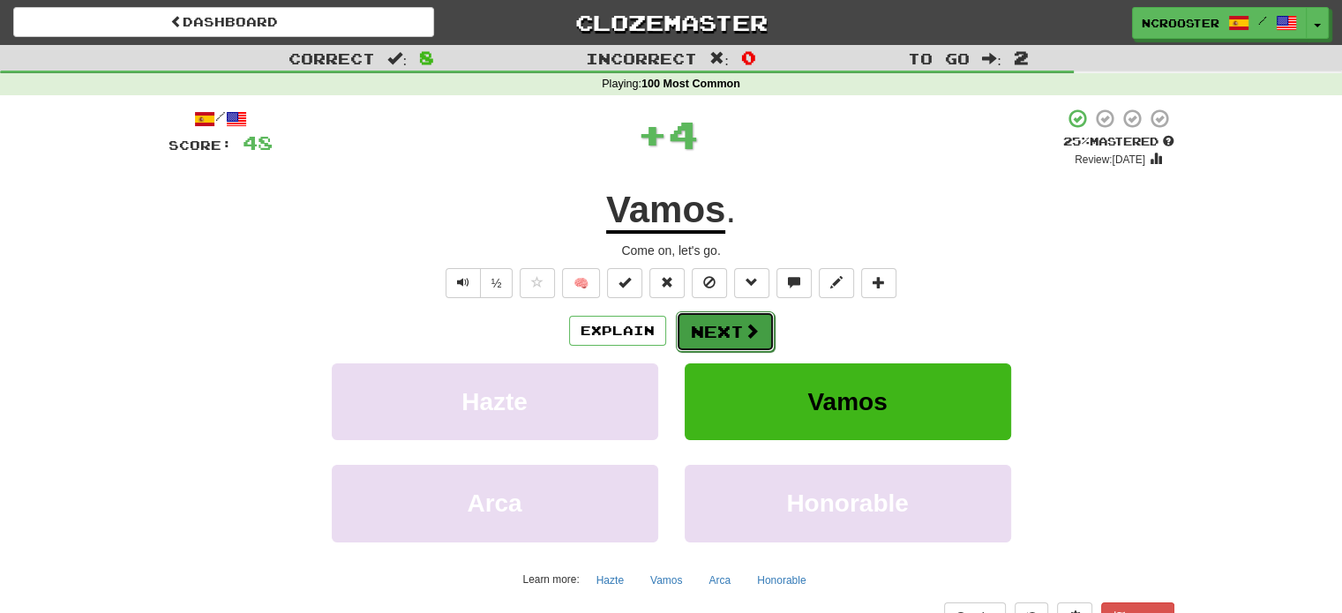
click at [723, 325] on button "Next" at bounding box center [725, 331] width 99 height 41
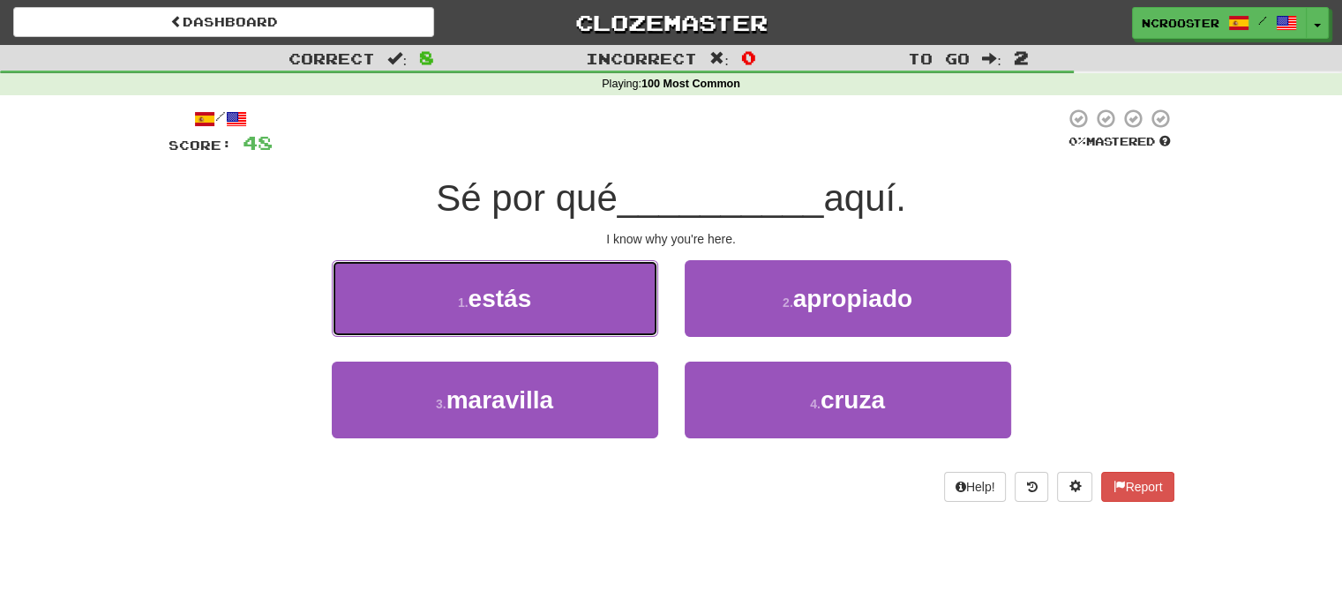
drag, startPoint x: 543, startPoint y: 300, endPoint x: 408, endPoint y: 281, distance: 135.5
click at [408, 282] on button "1 . estás" at bounding box center [495, 298] width 326 height 77
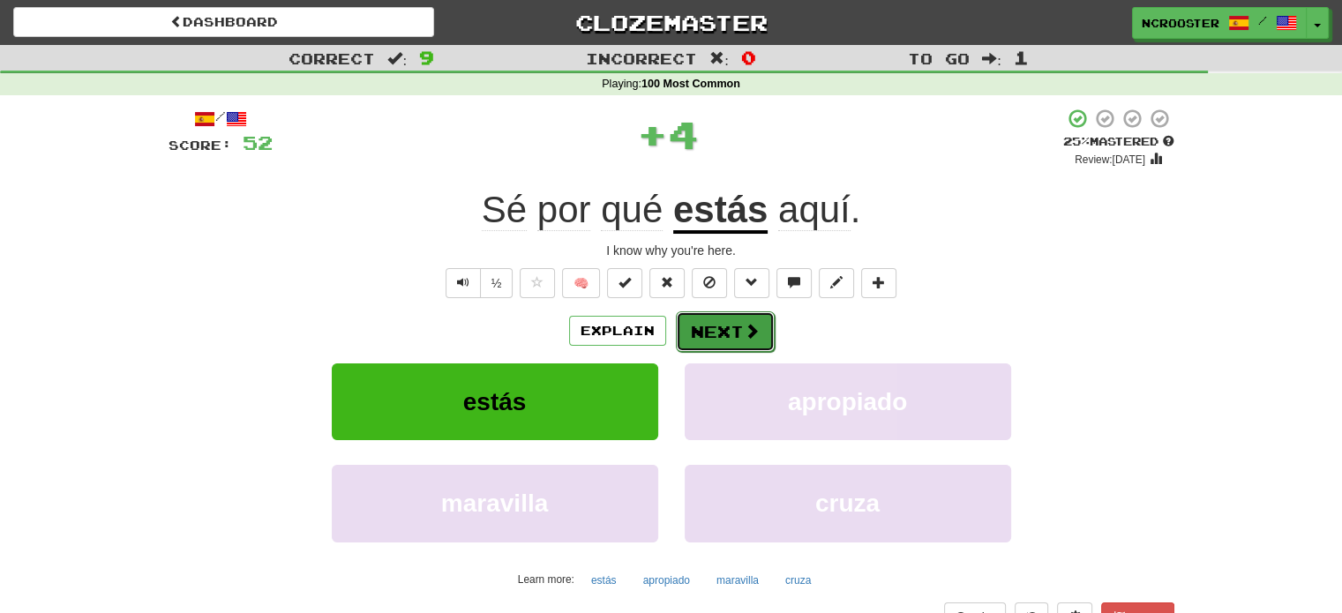
click at [748, 335] on span at bounding box center [752, 331] width 16 height 16
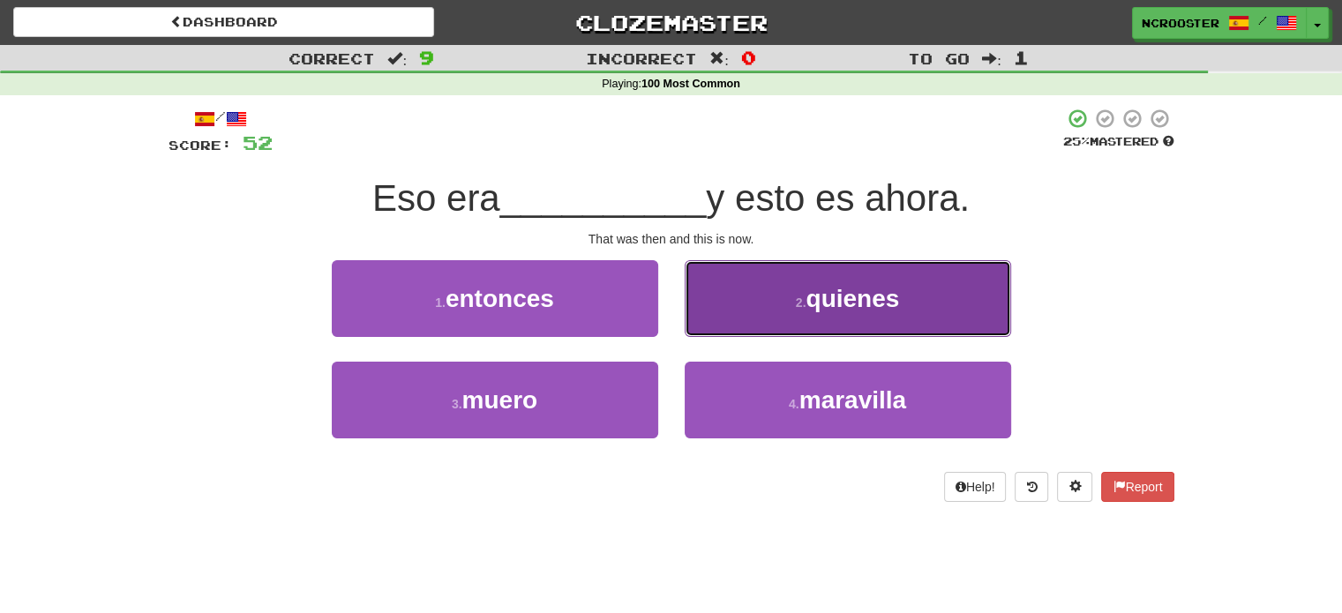
click at [812, 304] on span "quienes" at bounding box center [852, 298] width 94 height 27
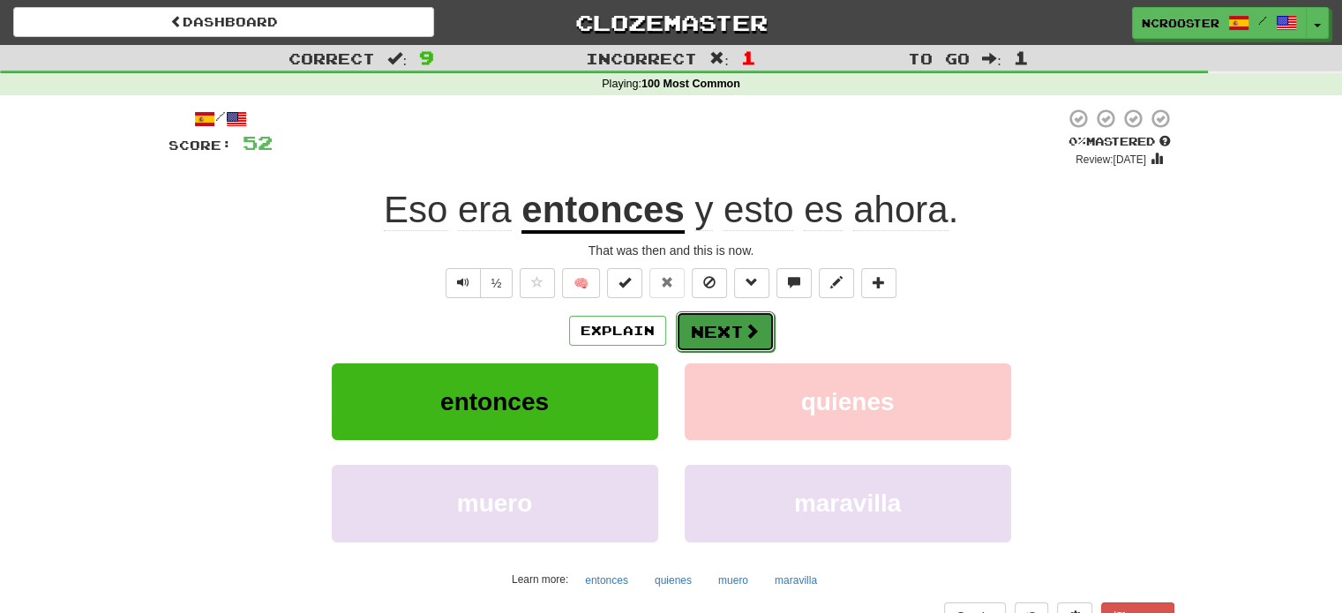
click at [722, 325] on button "Next" at bounding box center [725, 331] width 99 height 41
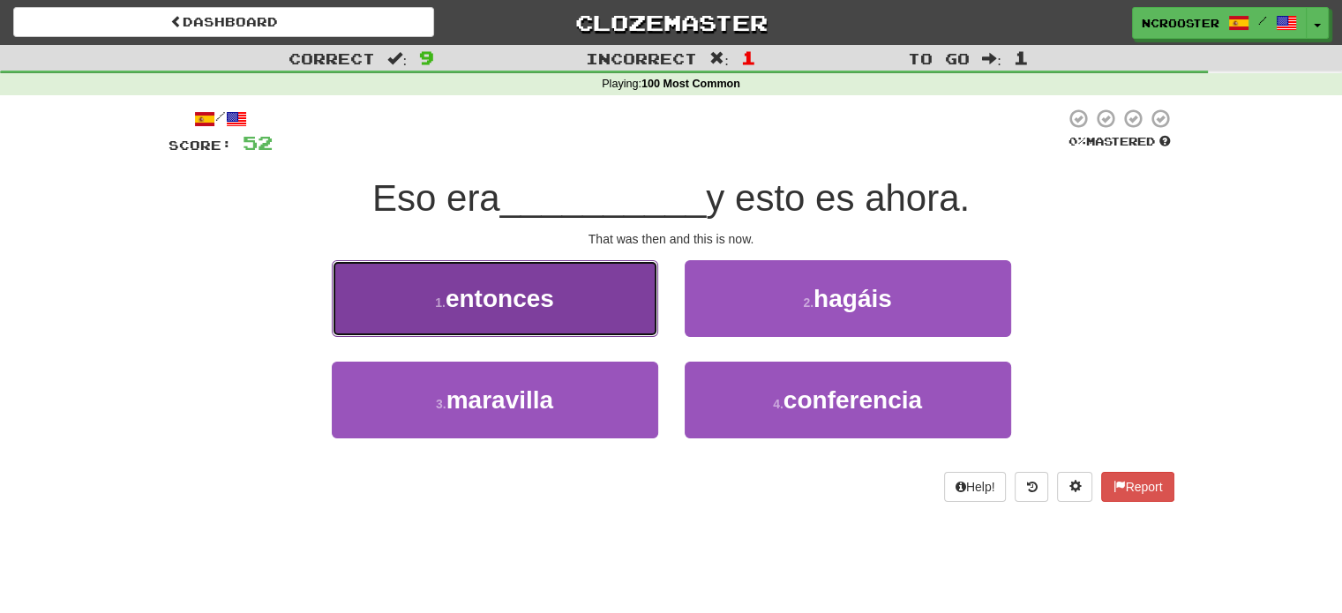
click at [590, 309] on button "1 . entonces" at bounding box center [495, 298] width 326 height 77
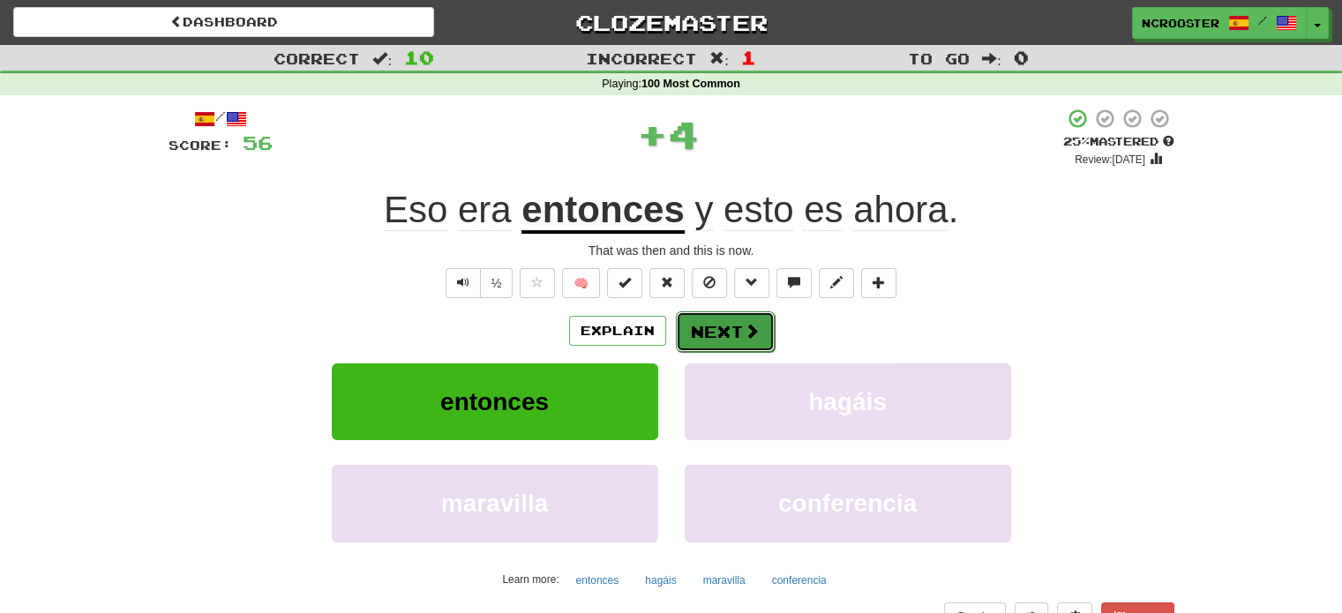
click at [706, 327] on button "Next" at bounding box center [725, 331] width 99 height 41
